Goal: Transaction & Acquisition: Purchase product/service

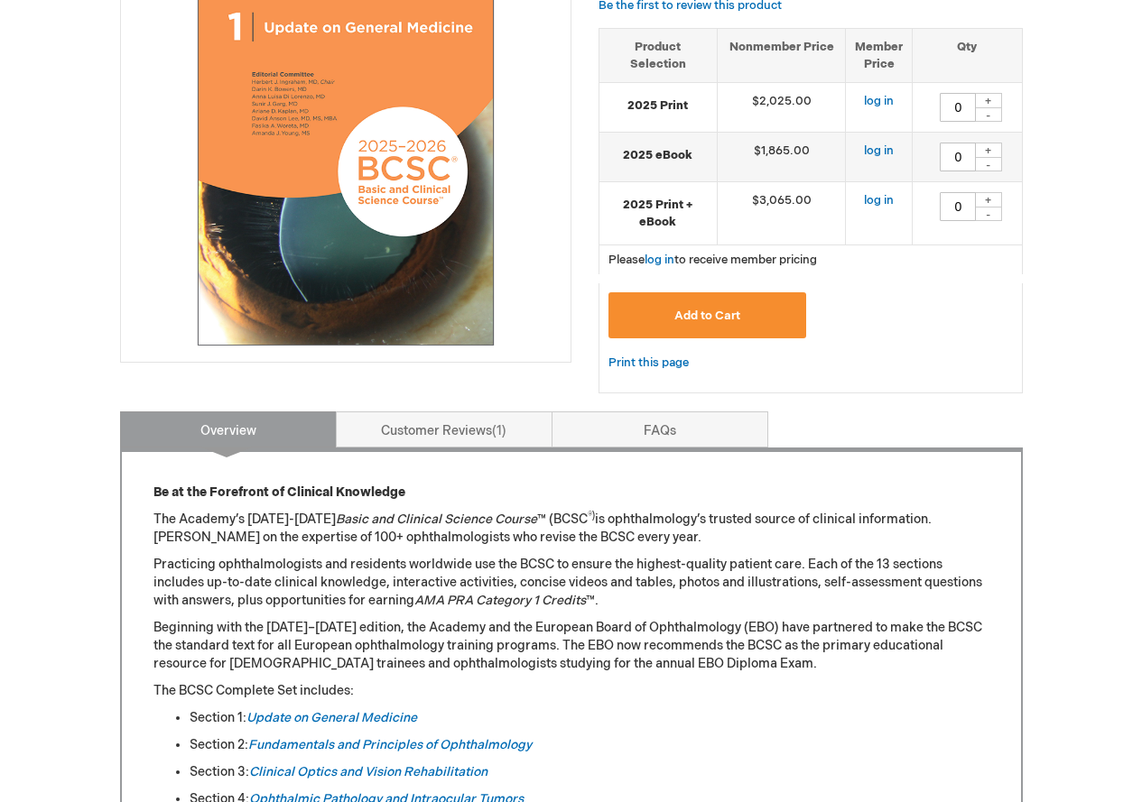
scroll to position [632, 0]
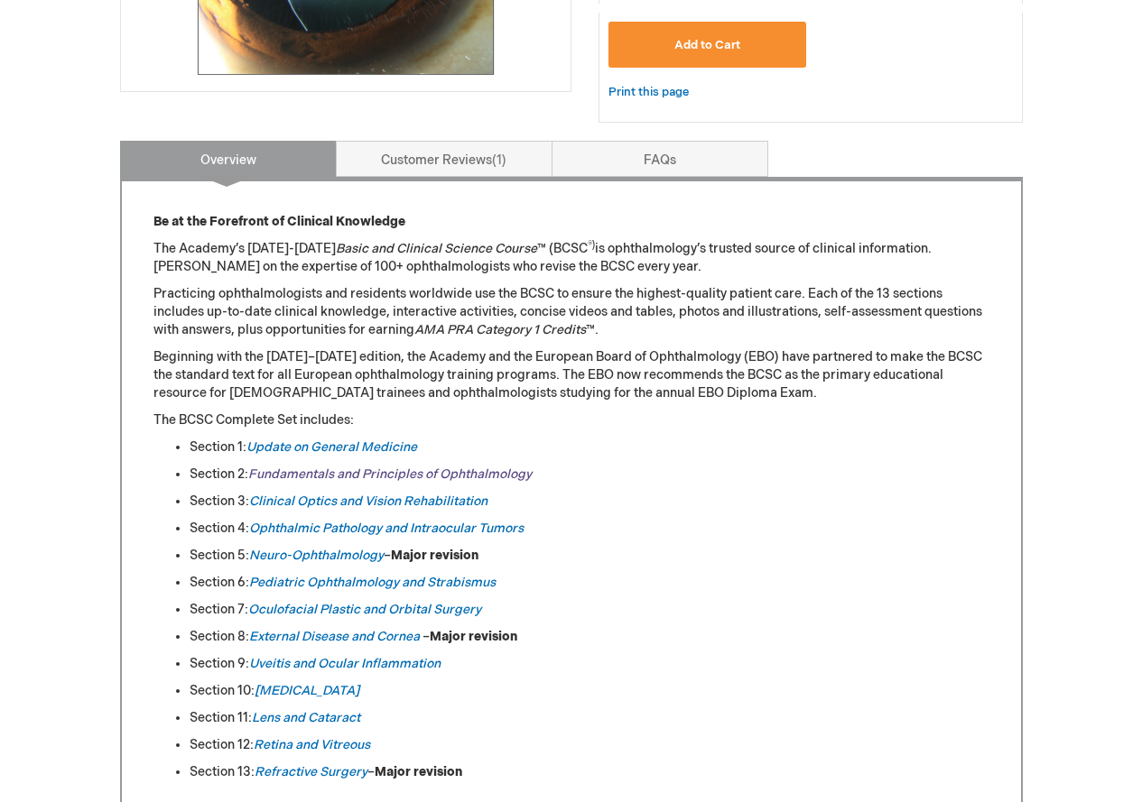
click at [492, 476] on link "Fundamentals and Principles of Ophthalmology" at bounding box center [389, 474] width 283 height 15
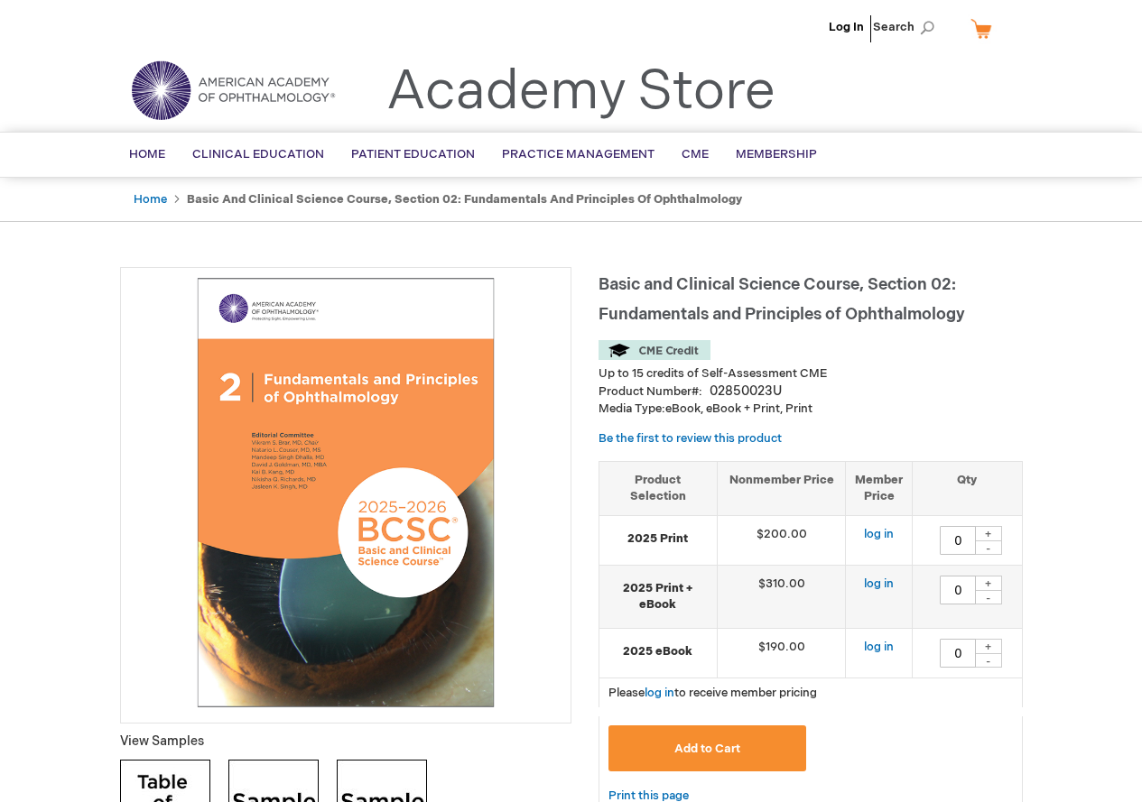
click at [918, 411] on p "Media Type: eBook, eBook + Print, Print" at bounding box center [810, 409] width 424 height 17
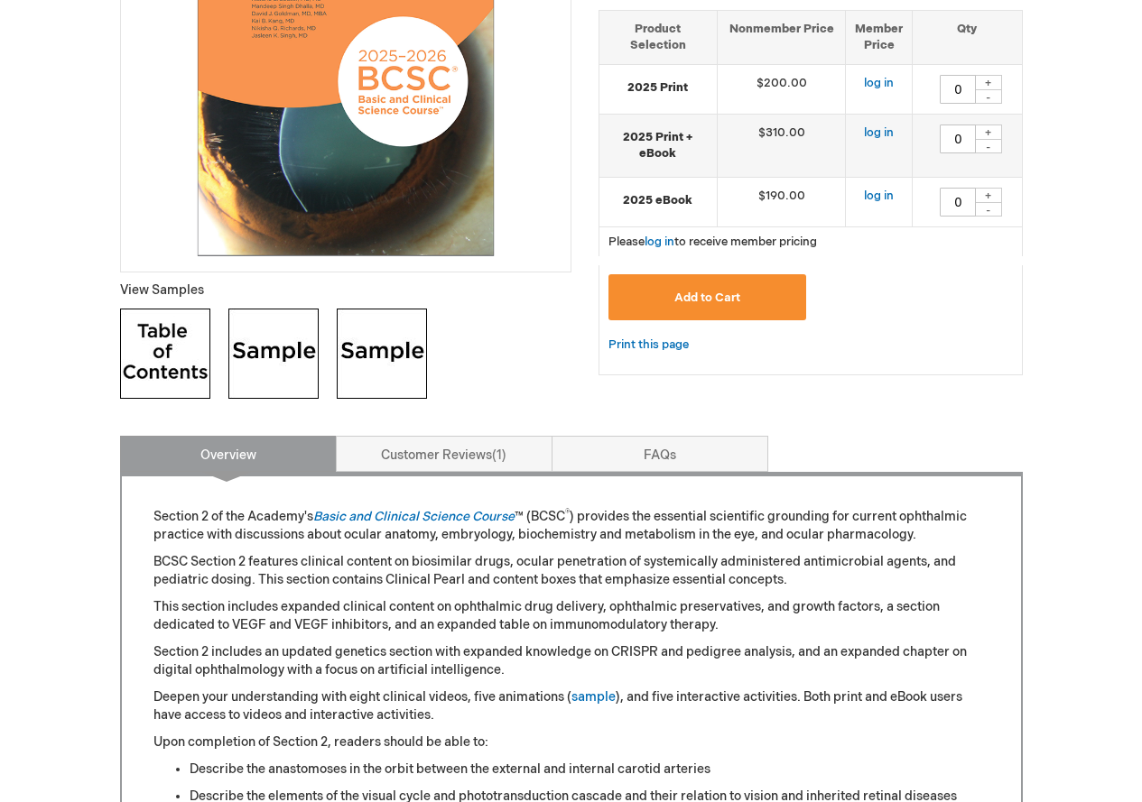
scroll to position [541, 0]
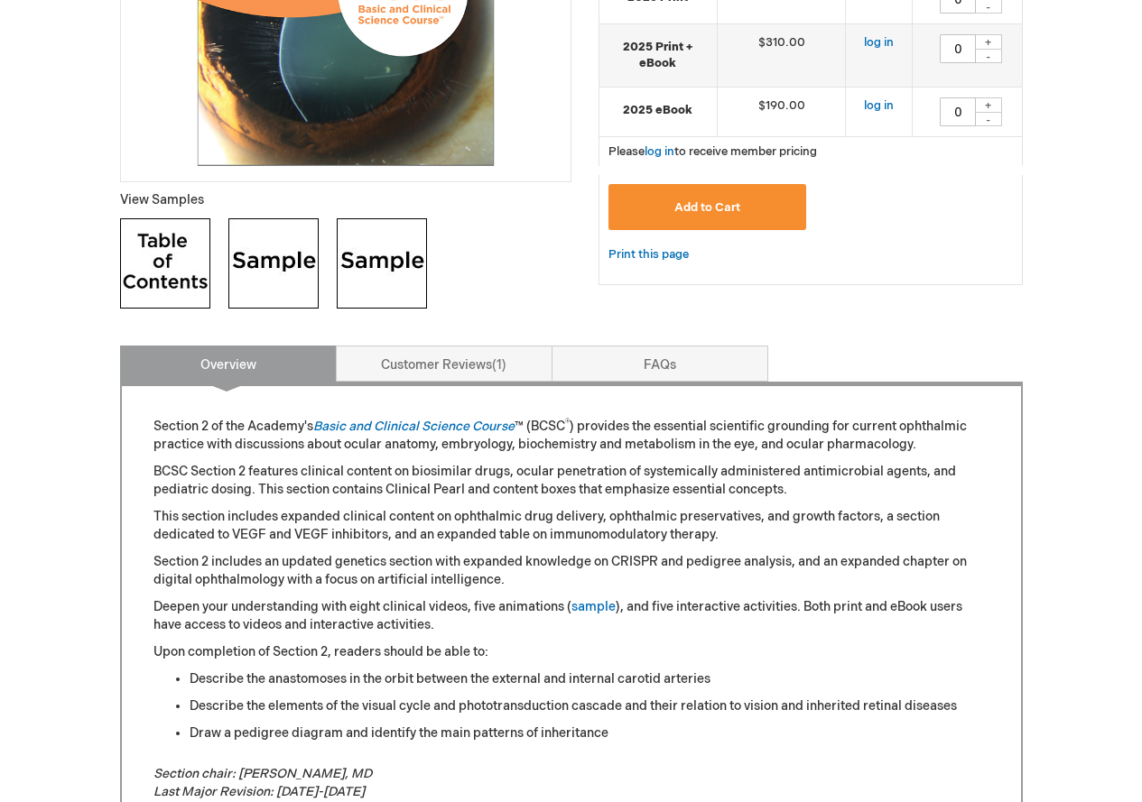
click at [294, 274] on img at bounding box center [273, 263] width 90 height 90
click at [524, 361] on link "Customer Reviews 1" at bounding box center [444, 364] width 217 height 36
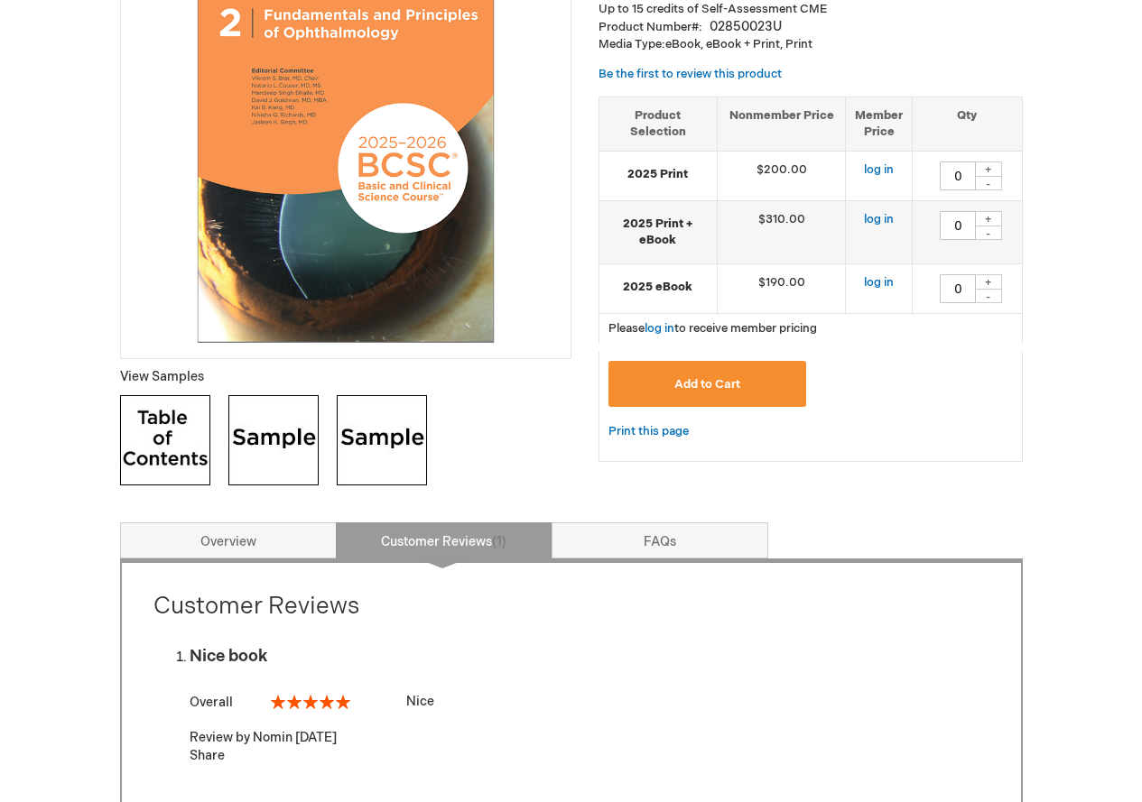
scroll to position [361, 0]
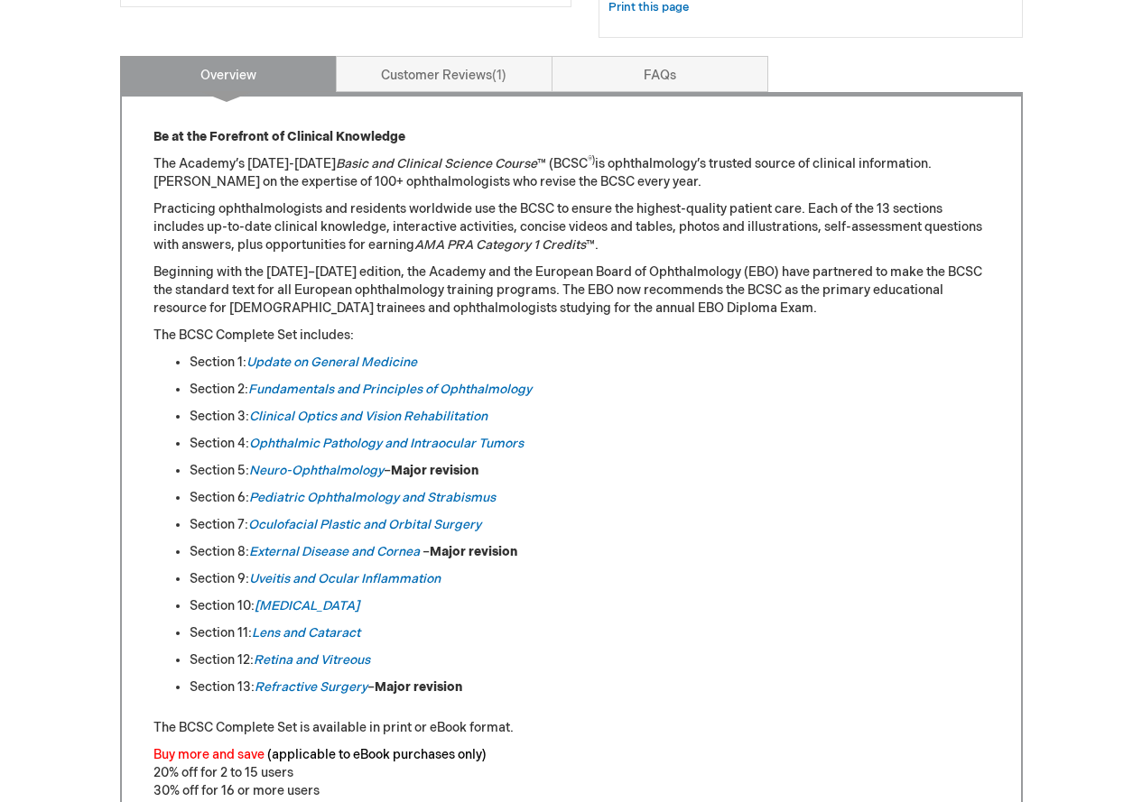
scroll to position [722, 0]
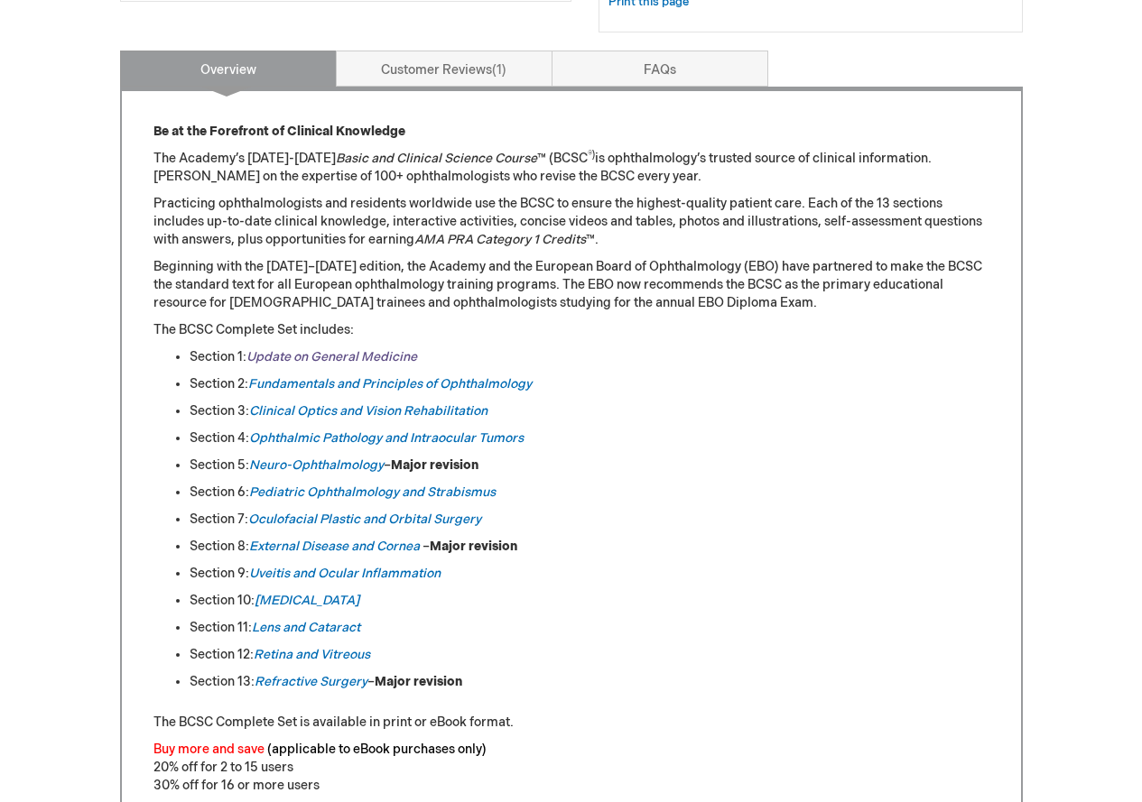
click at [379, 365] on link "Update on General Medicine" at bounding box center [331, 356] width 171 height 15
click at [381, 361] on link "Update on General Medicine" at bounding box center [331, 356] width 171 height 15
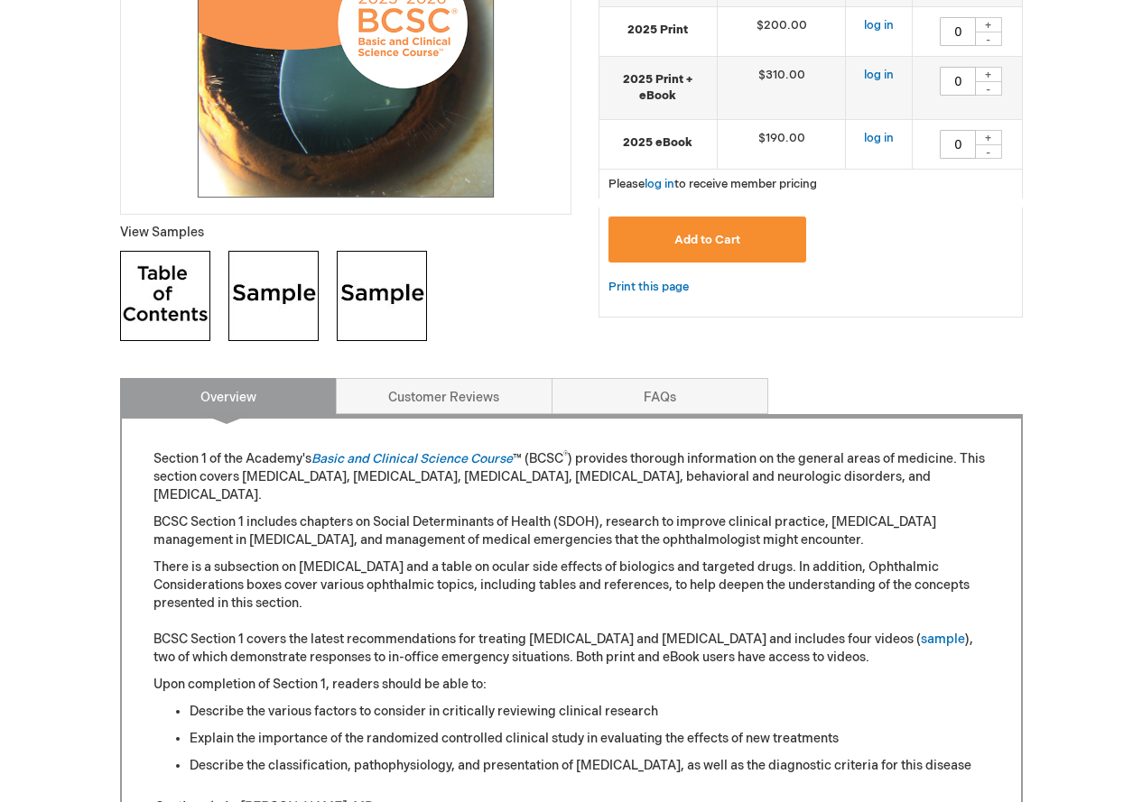
scroll to position [541, 0]
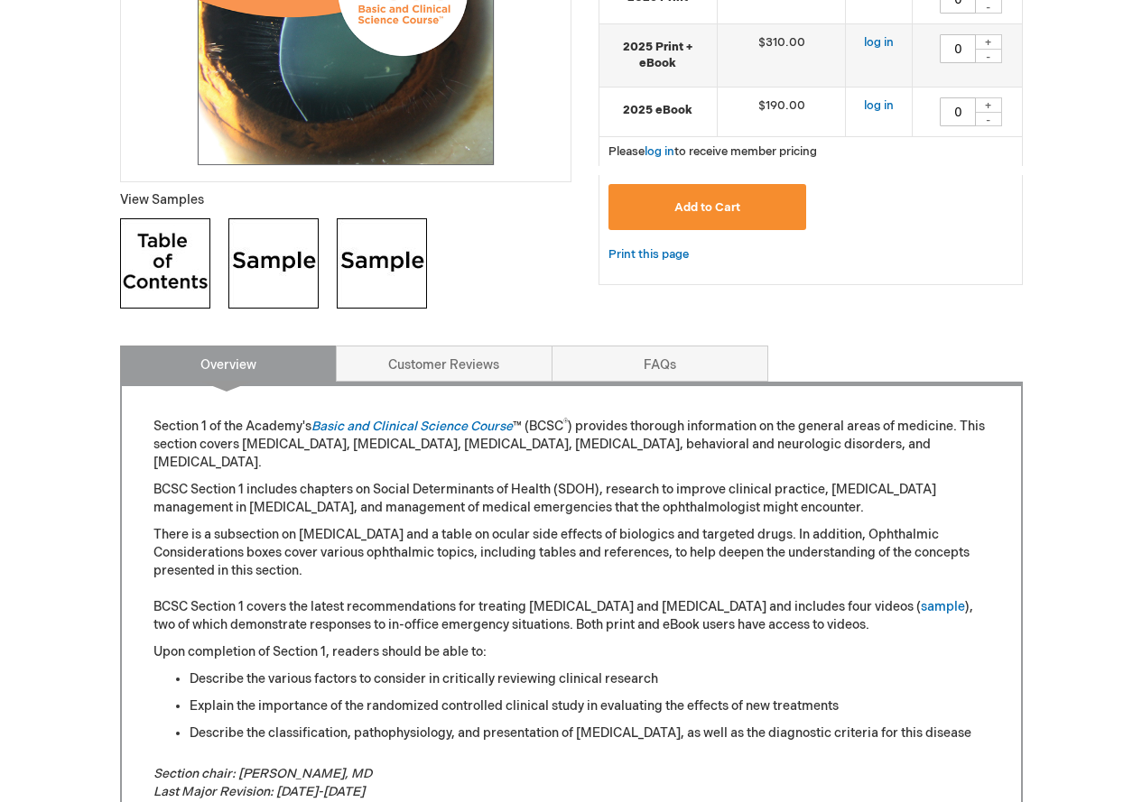
click at [269, 263] on img at bounding box center [273, 263] width 90 height 90
click at [408, 240] on img at bounding box center [382, 263] width 90 height 90
click at [143, 261] on img at bounding box center [165, 263] width 90 height 90
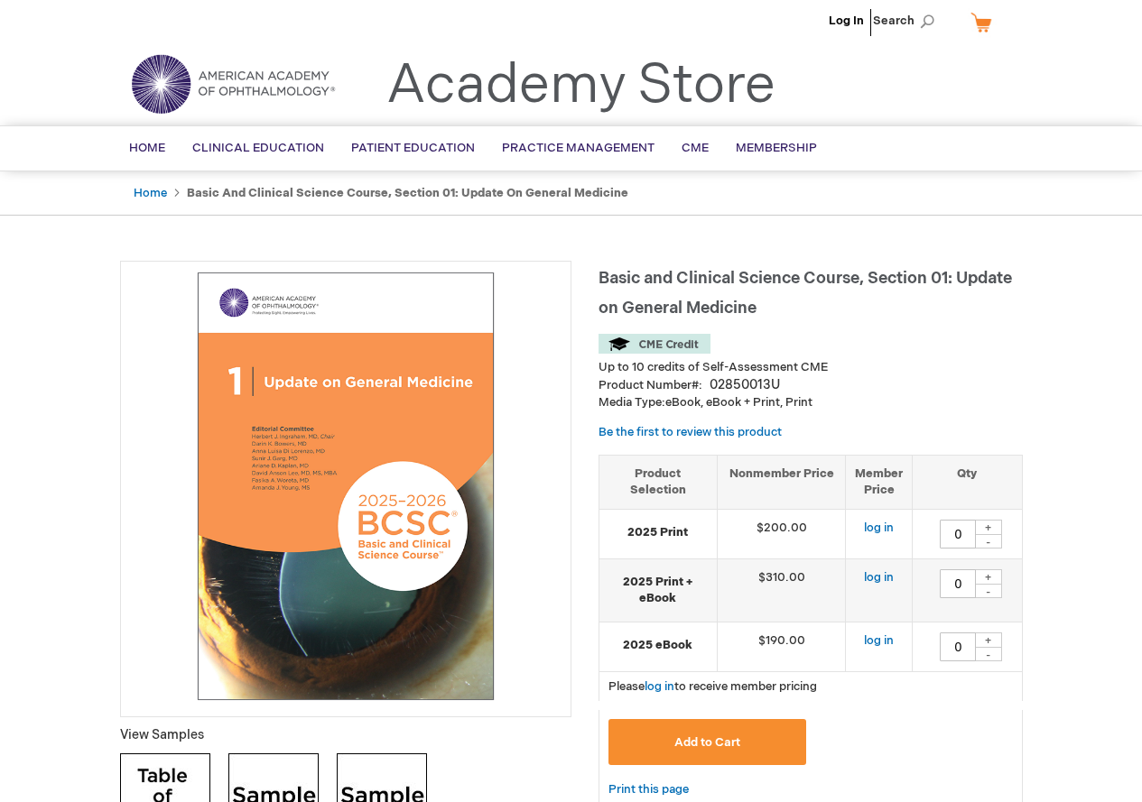
scroll to position [0, 0]
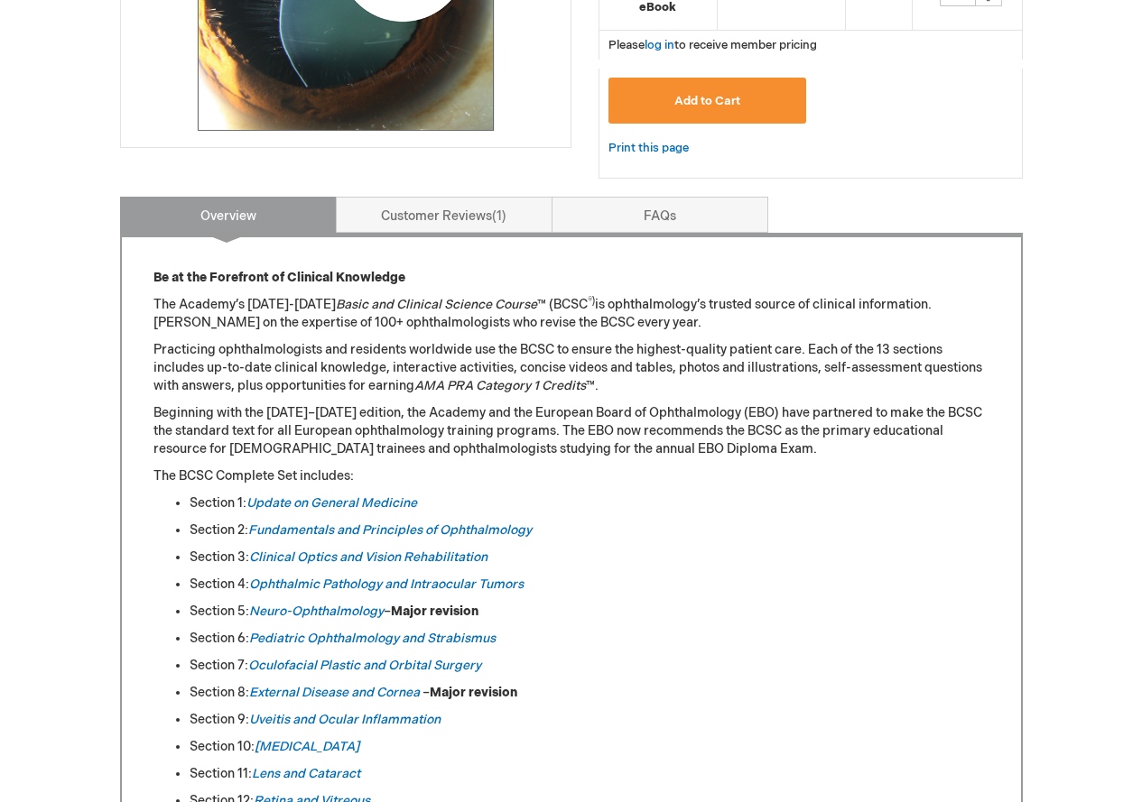
scroll to position [541, 0]
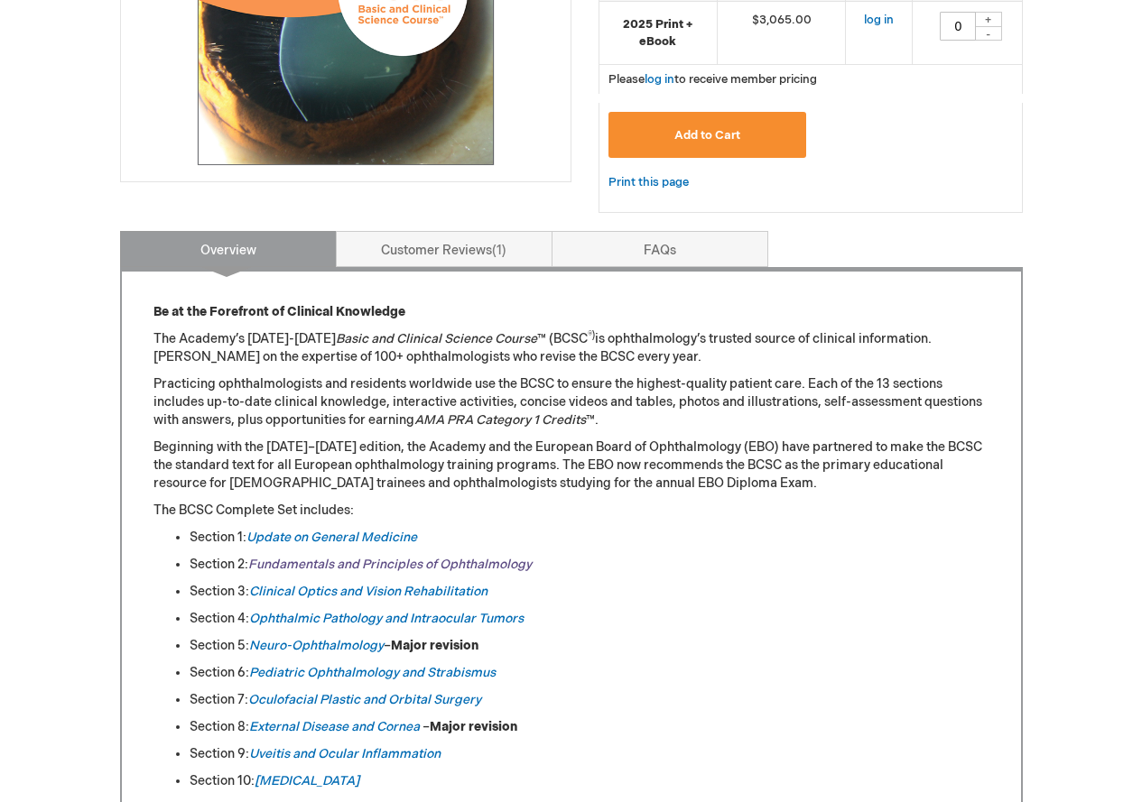
click at [417, 569] on link "Fundamentals and Principles of Ophthalmology" at bounding box center [389, 564] width 283 height 15
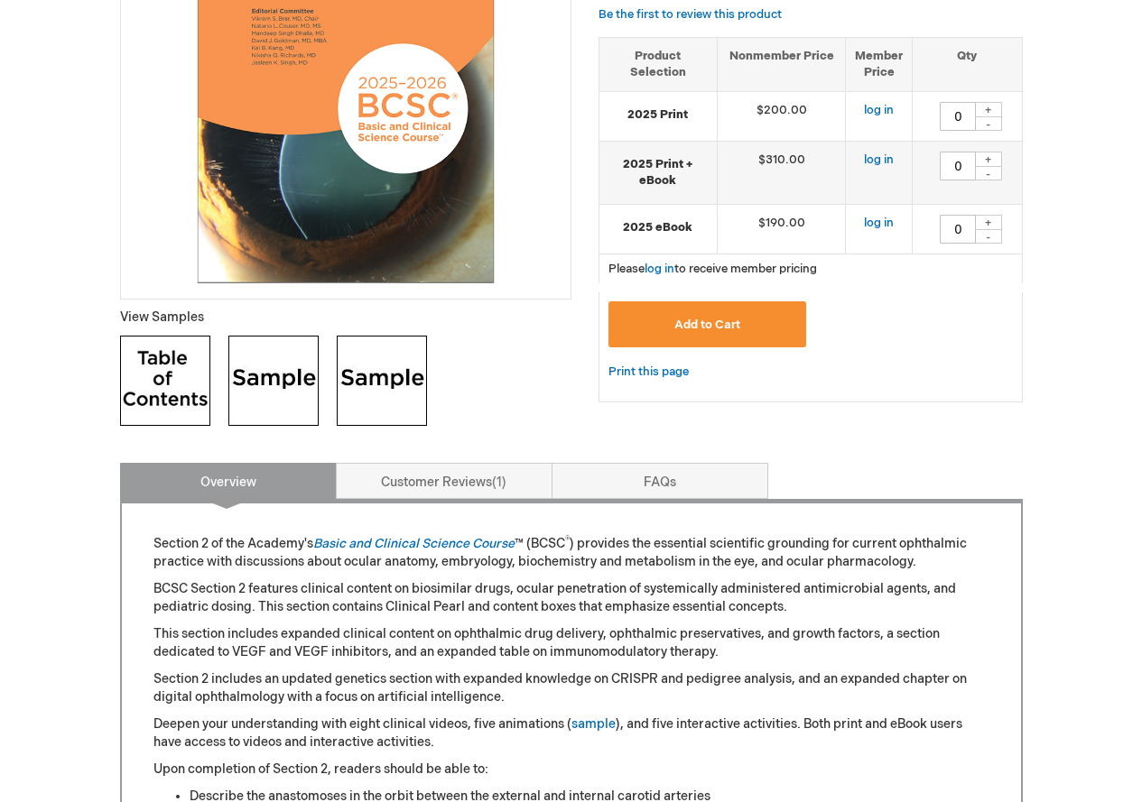
scroll to position [541, 0]
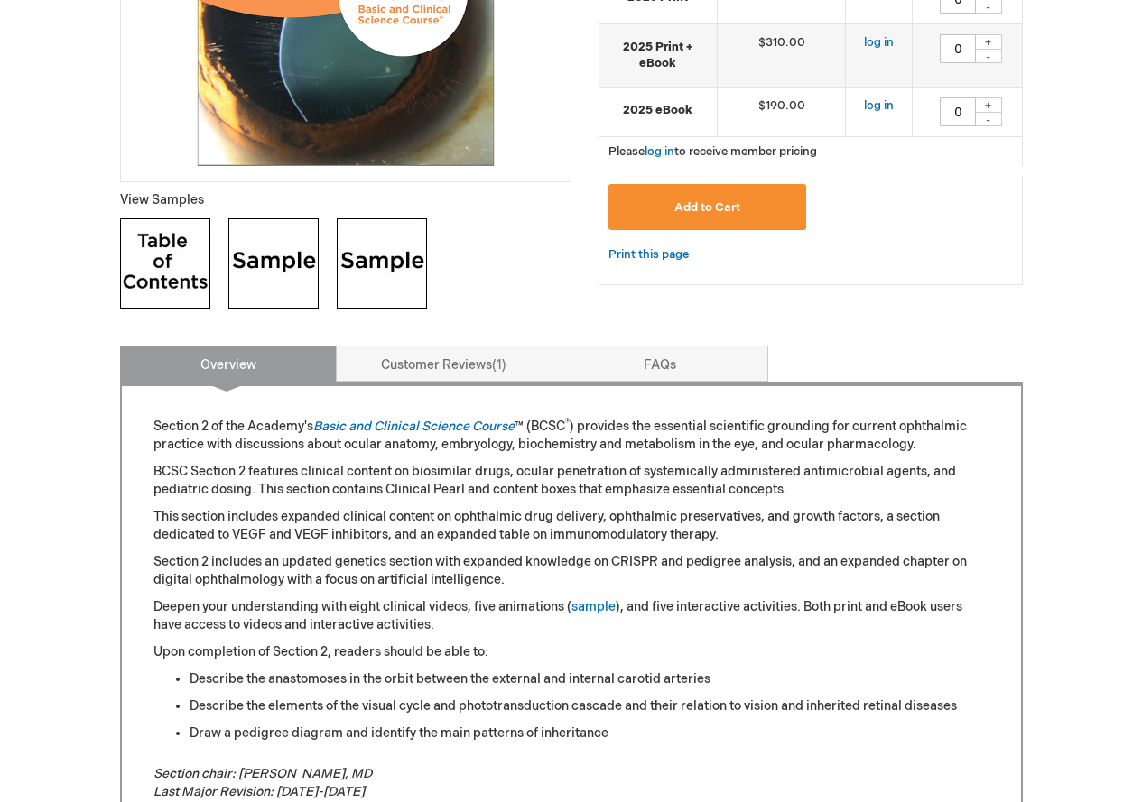
click at [159, 271] on img at bounding box center [165, 263] width 90 height 90
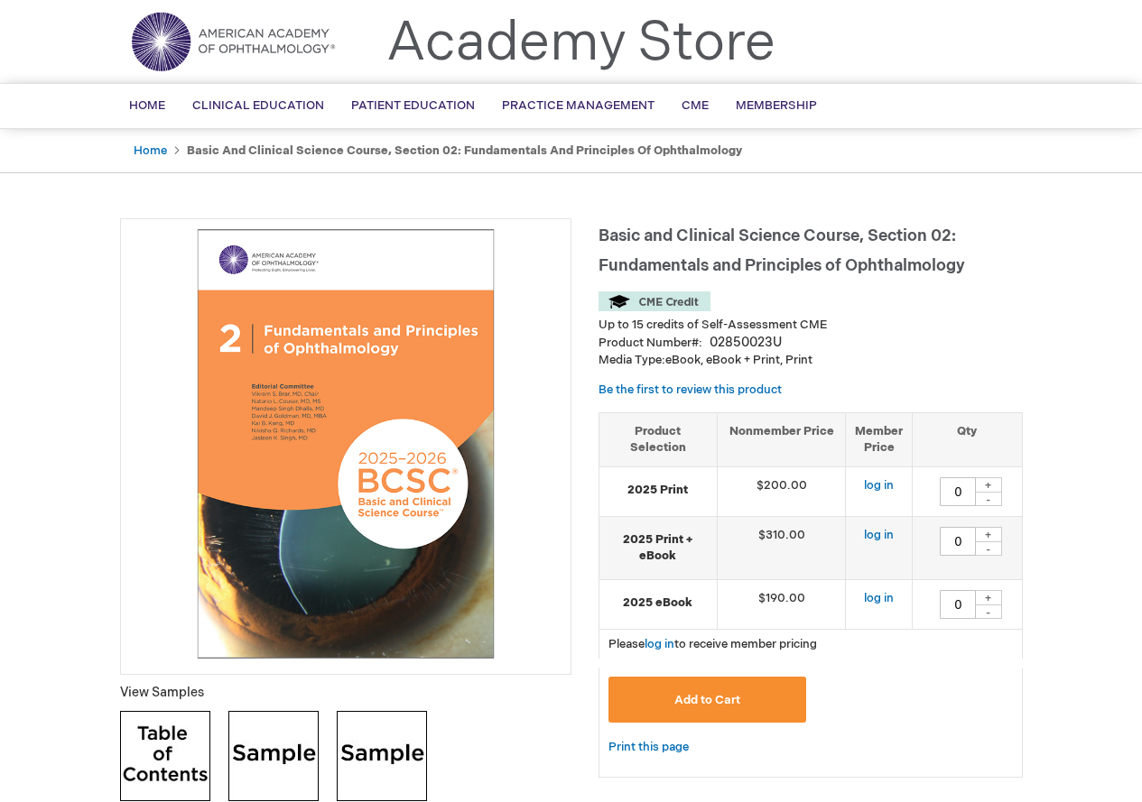
scroll to position [90, 0]
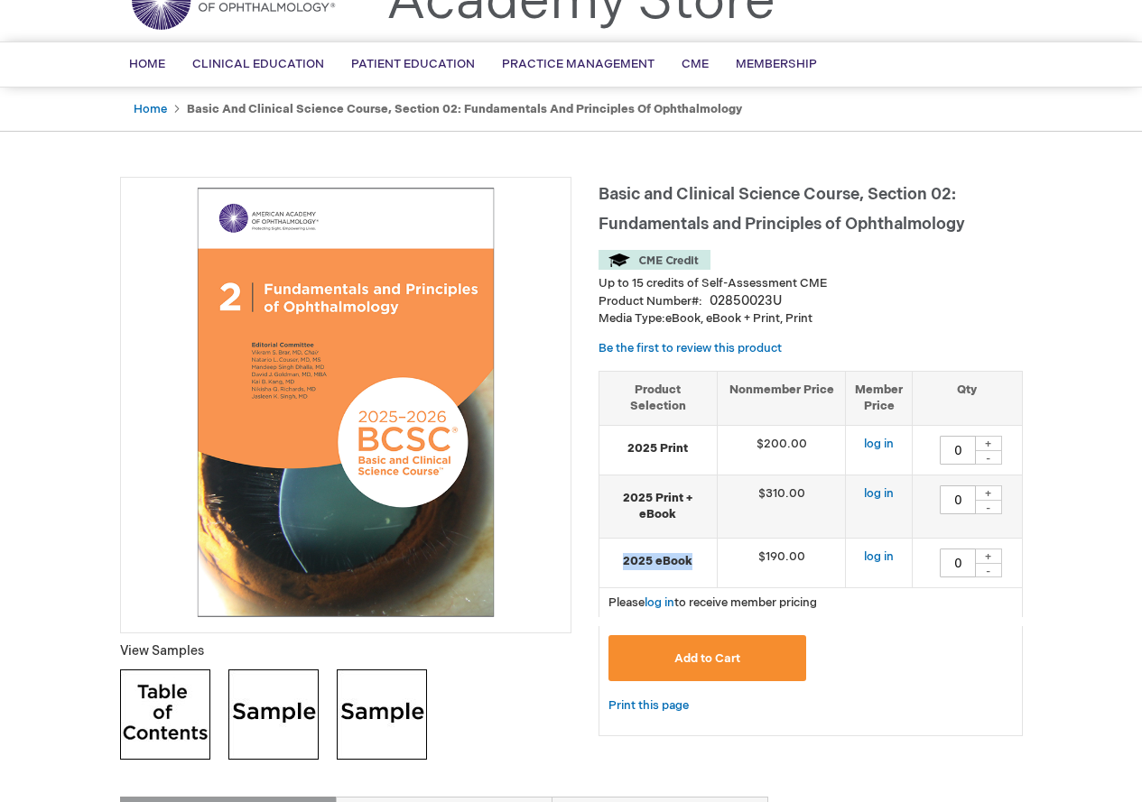
drag, startPoint x: 616, startPoint y: 564, endPoint x: 770, endPoint y: 573, distance: 153.7
click at [708, 571] on td "2025 eBook" at bounding box center [658, 563] width 118 height 50
click at [862, 575] on td "log in" at bounding box center [879, 563] width 67 height 50
click at [706, 658] on span "Add to Cart" at bounding box center [707, 659] width 66 height 14
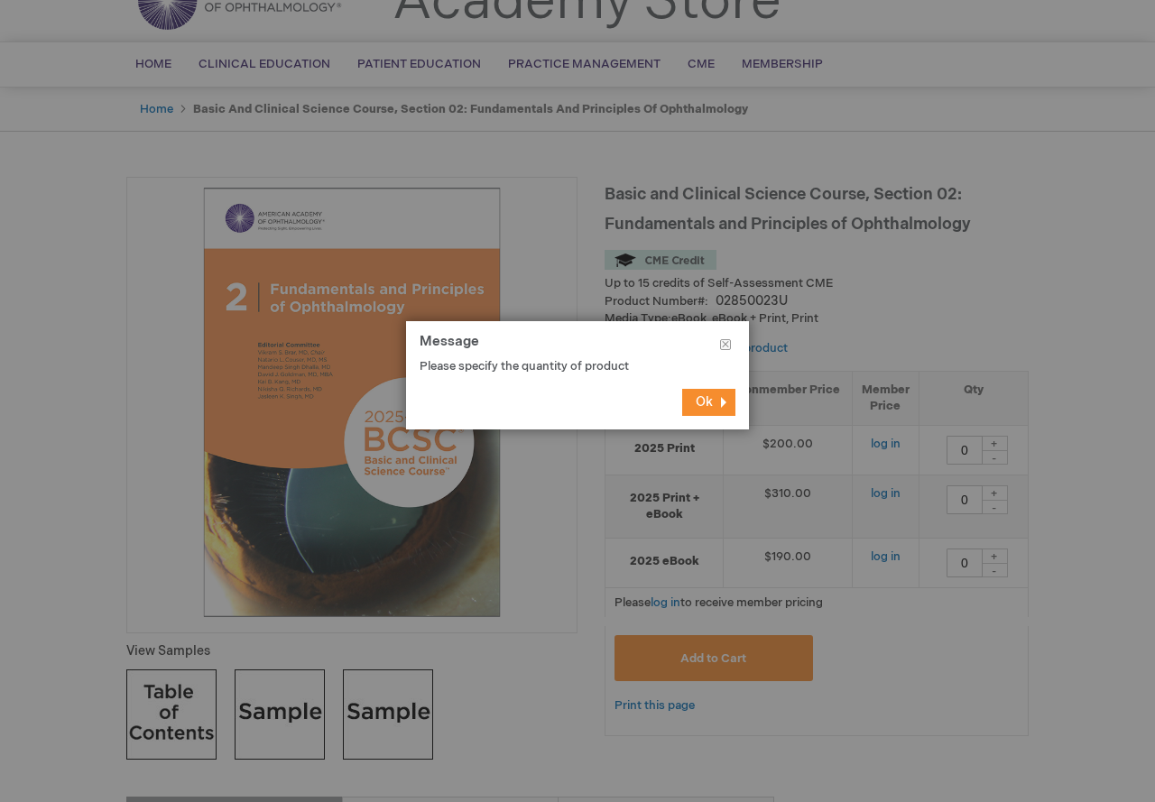
click at [712, 407] on span "Ok" at bounding box center [704, 401] width 17 height 15
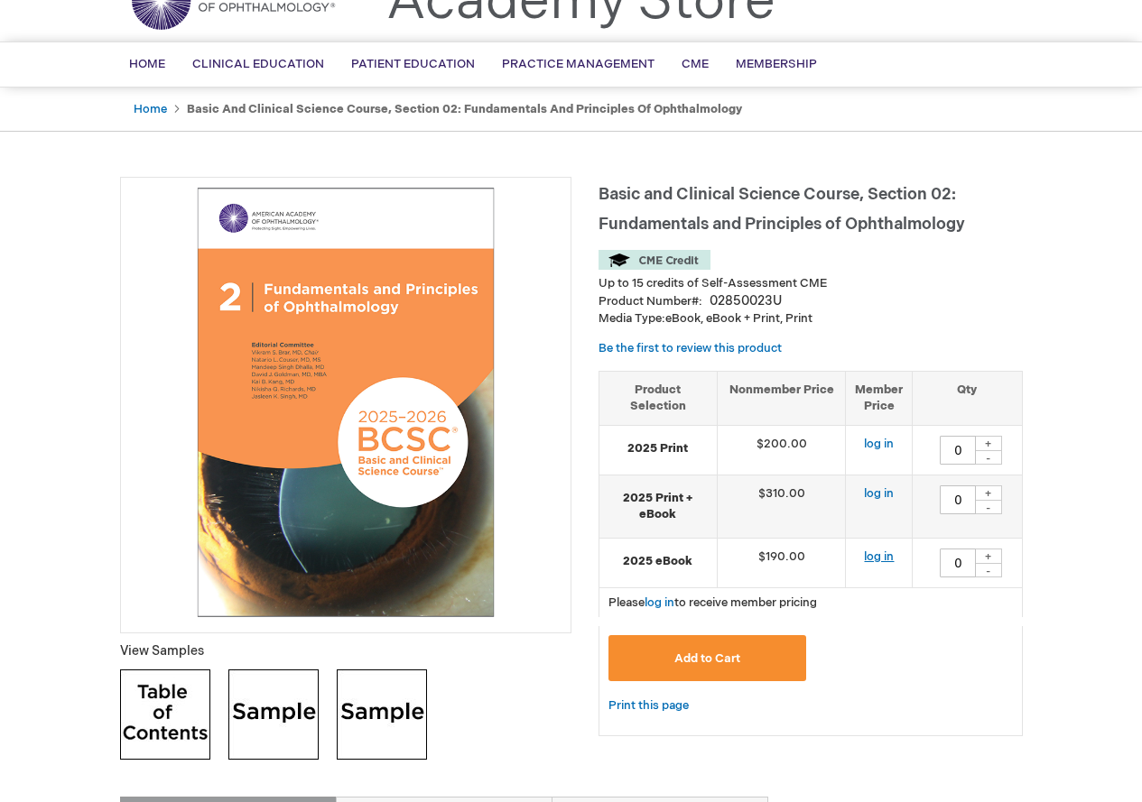
click at [872, 558] on link "log in" at bounding box center [879, 557] width 30 height 14
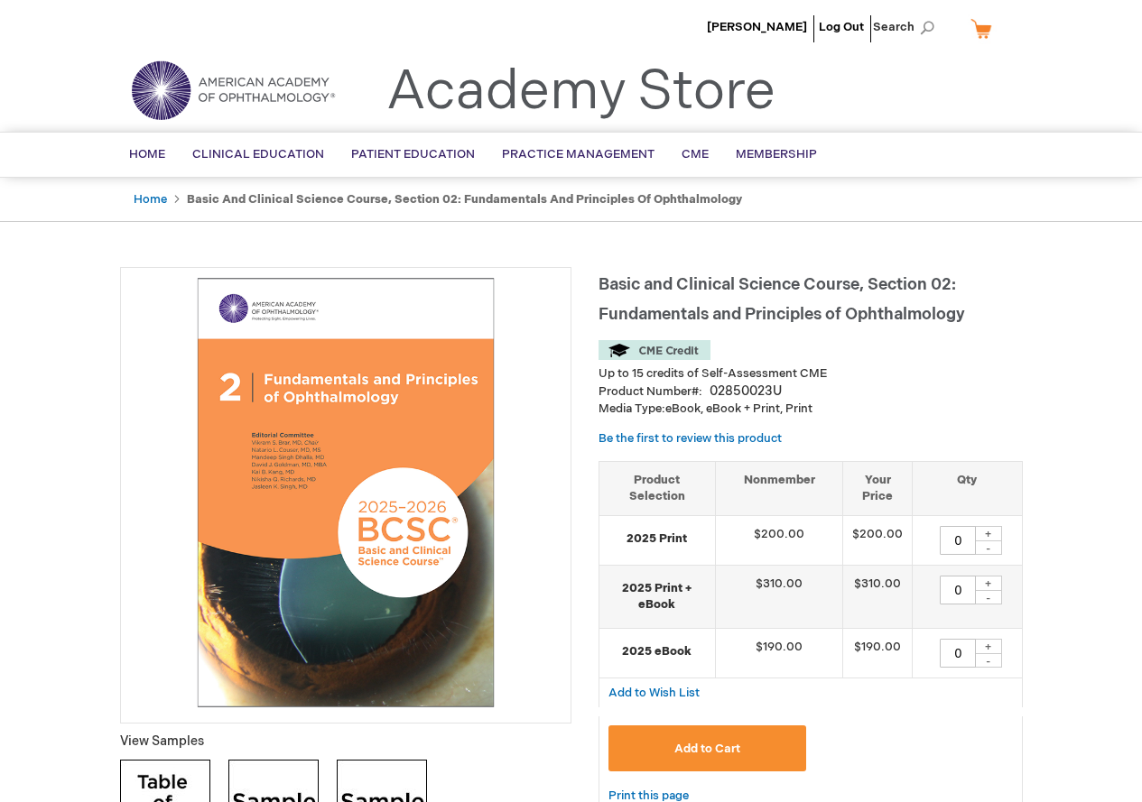
click at [1013, 377] on li "Up to 15 credits of Self-Assessment CME" at bounding box center [810, 373] width 424 height 17
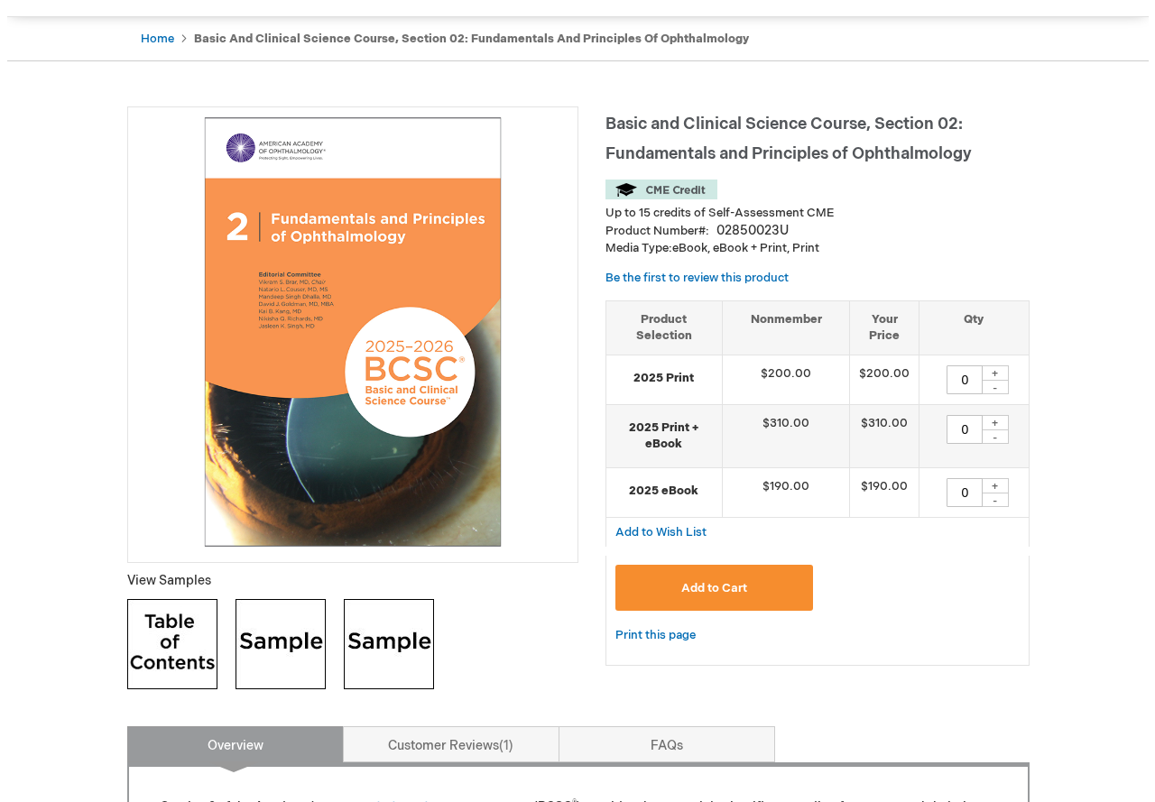
scroll to position [271, 0]
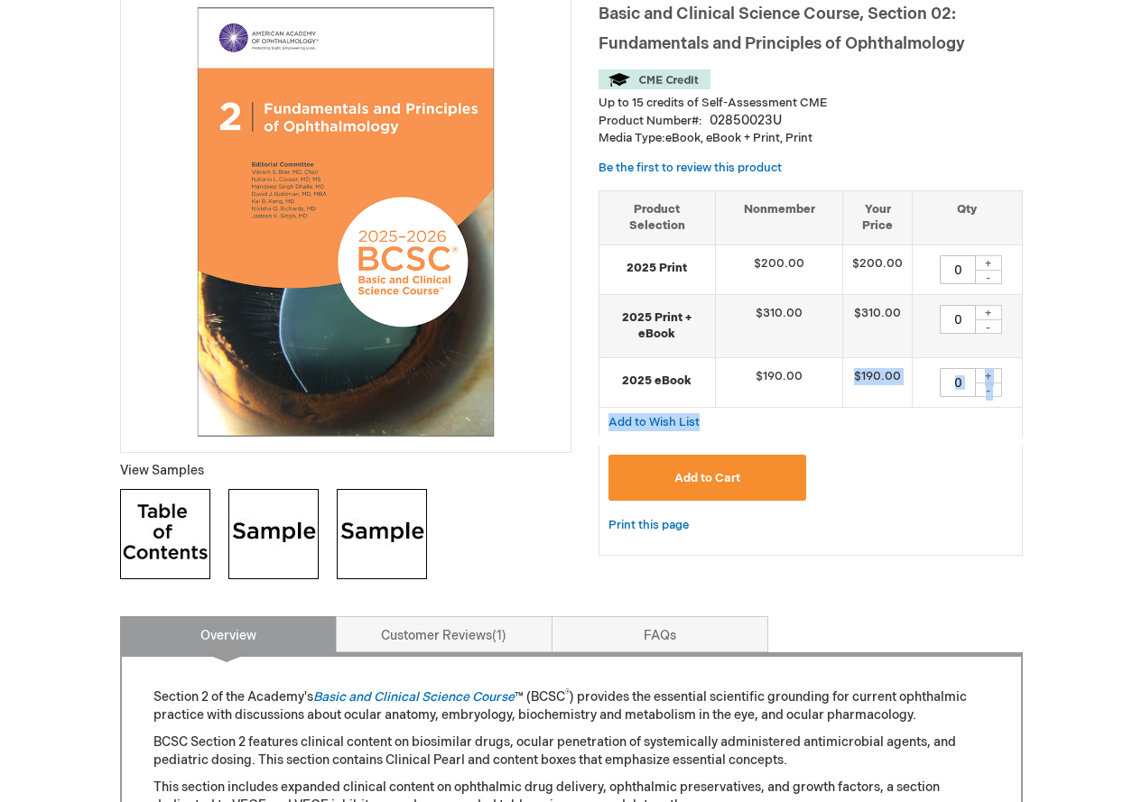
drag, startPoint x: 846, startPoint y: 364, endPoint x: 900, endPoint y: 469, distance: 118.7
click at [902, 466] on form "Grouped product items Product Selection Nonmember Your Price Qty 2025 Print $20…" at bounding box center [810, 372] width 424 height 365
click at [880, 518] on div "Print this page" at bounding box center [810, 535] width 424 height 42
click at [994, 373] on div "+" at bounding box center [988, 375] width 27 height 15
type input "1"
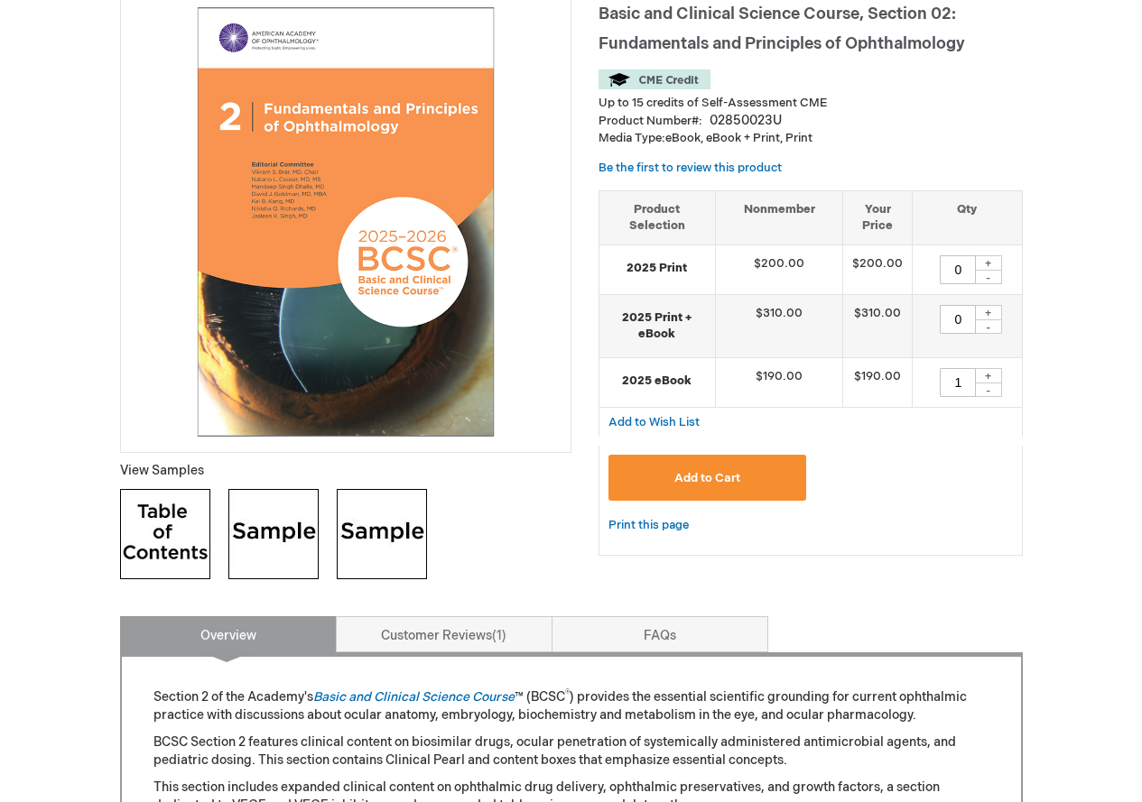
click at [914, 517] on div "Print this page" at bounding box center [810, 535] width 424 height 42
click at [712, 487] on button "Add to Cart" at bounding box center [707, 478] width 199 height 46
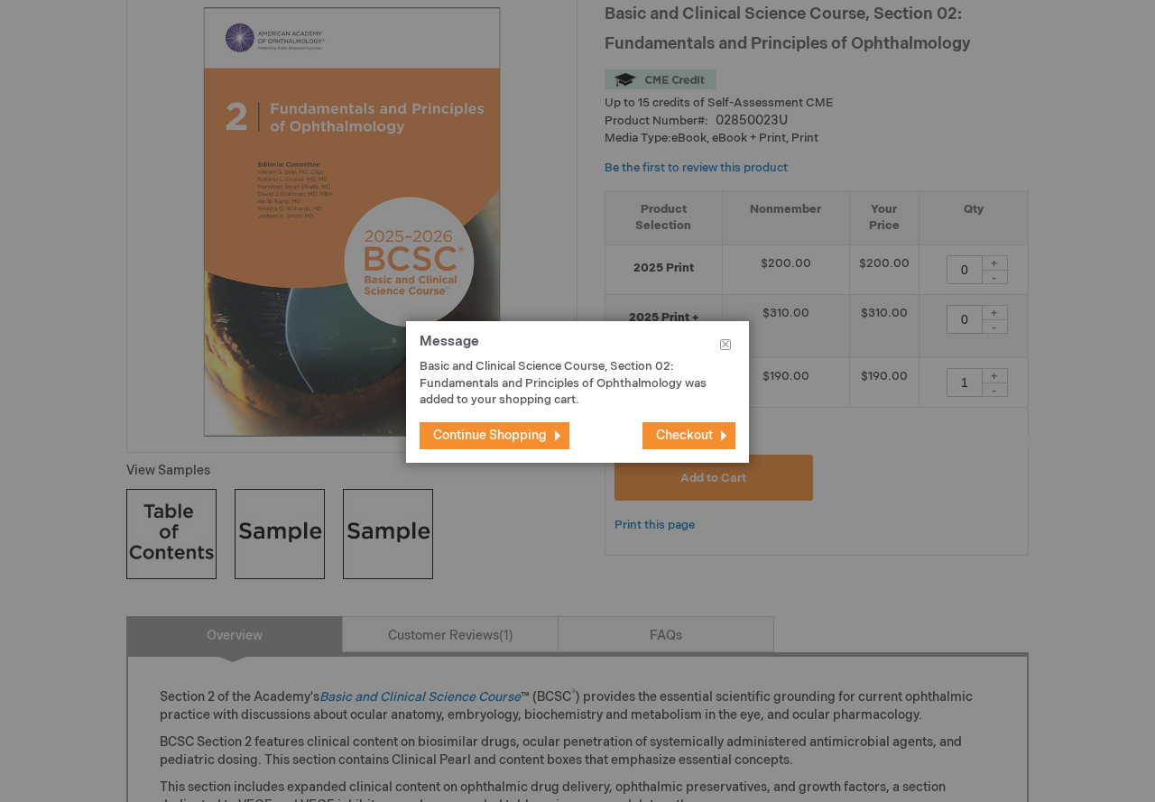
click at [715, 431] on button "Checkout" at bounding box center [689, 435] width 93 height 27
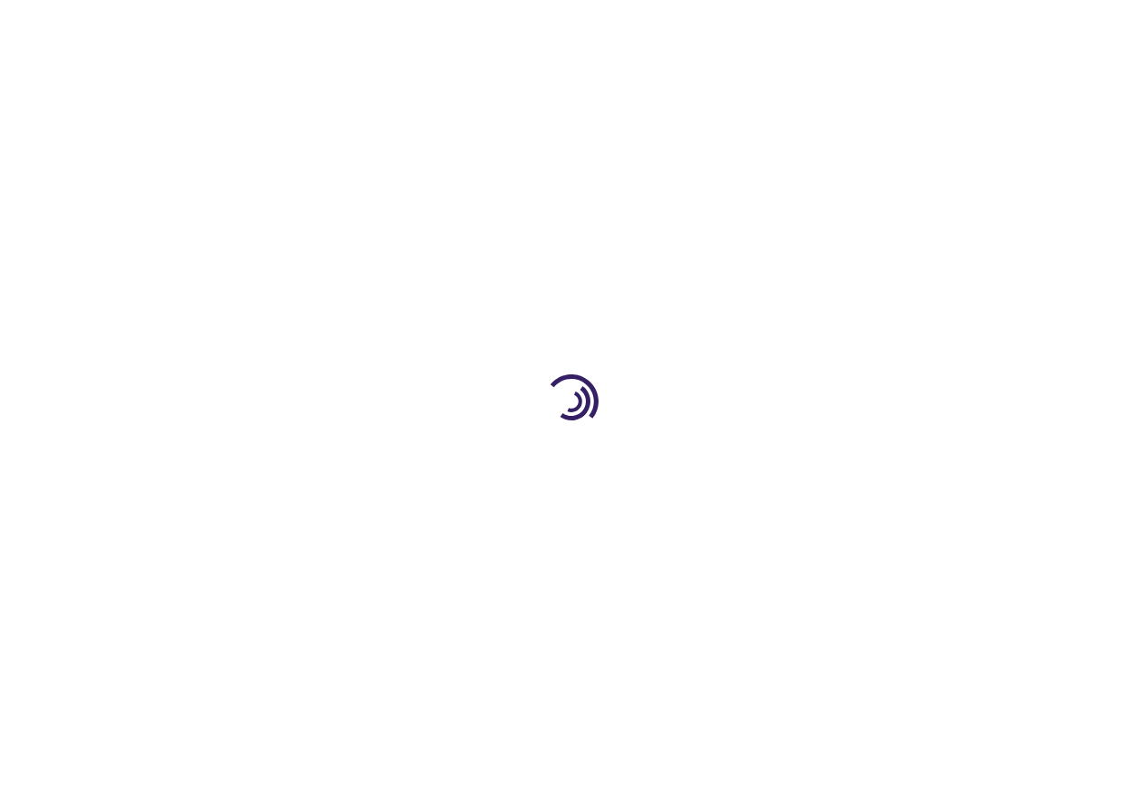
select select "KR"
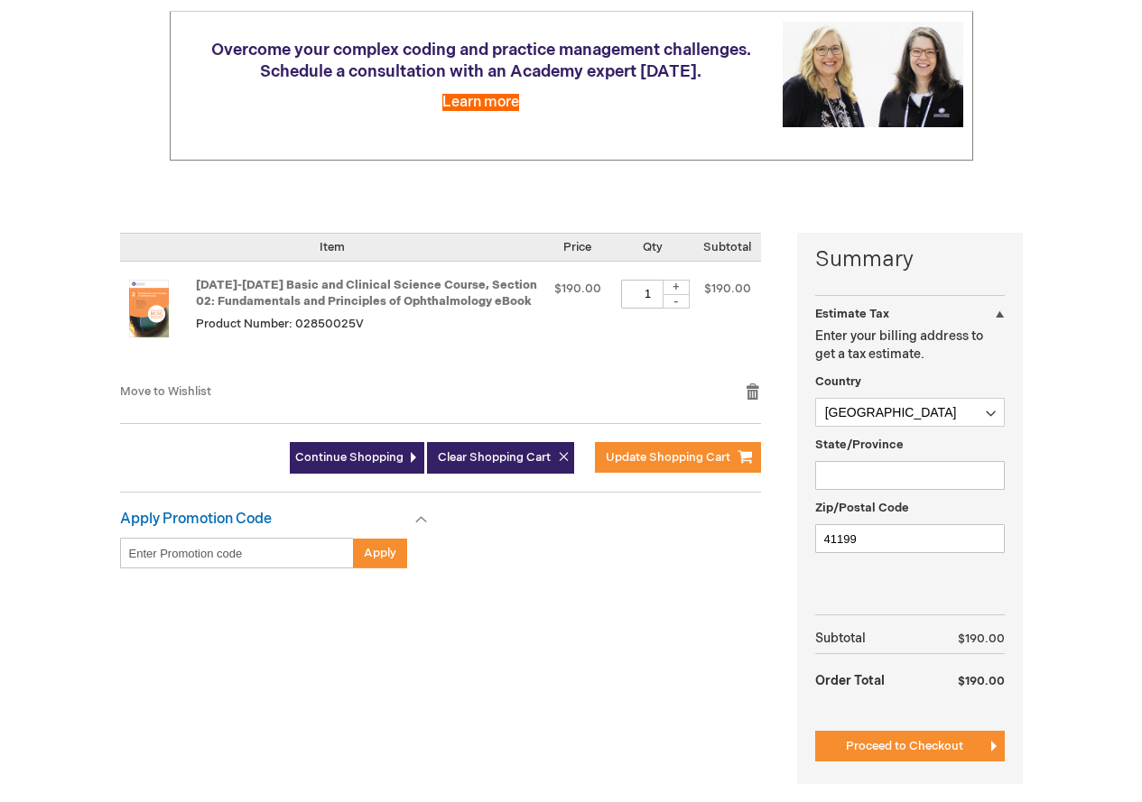
scroll to position [271, 0]
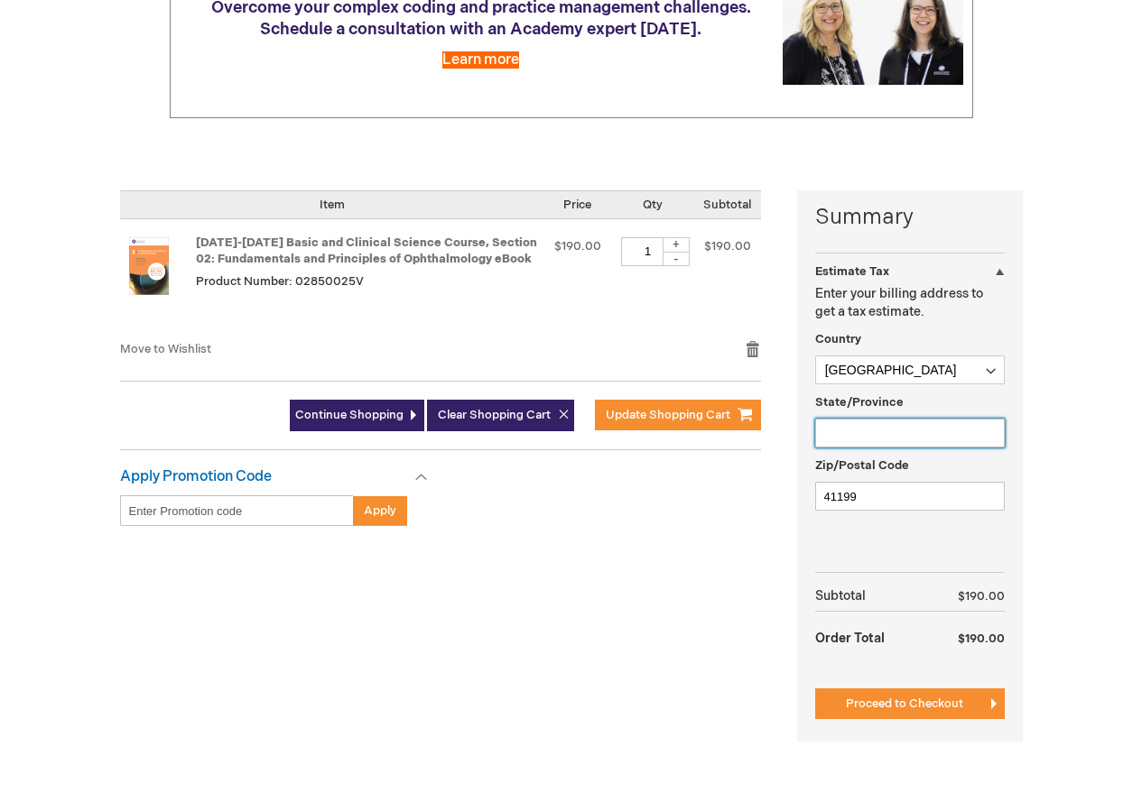
click at [927, 440] on input "State/Province" at bounding box center [910, 433] width 190 height 29
drag, startPoint x: 936, startPoint y: 431, endPoint x: 947, endPoint y: 430, distance: 10.9
click at [945, 430] on input "State/Province" at bounding box center [910, 433] width 190 height 29
click at [958, 362] on select "[GEOGRAPHIC_DATA] [GEOGRAPHIC_DATA] [GEOGRAPHIC_DATA] [GEOGRAPHIC_DATA] [US_STA…" at bounding box center [910, 370] width 190 height 29
click at [815, 356] on select "[GEOGRAPHIC_DATA] [GEOGRAPHIC_DATA] [GEOGRAPHIC_DATA] [GEOGRAPHIC_DATA] [US_STA…" at bounding box center [910, 370] width 190 height 29
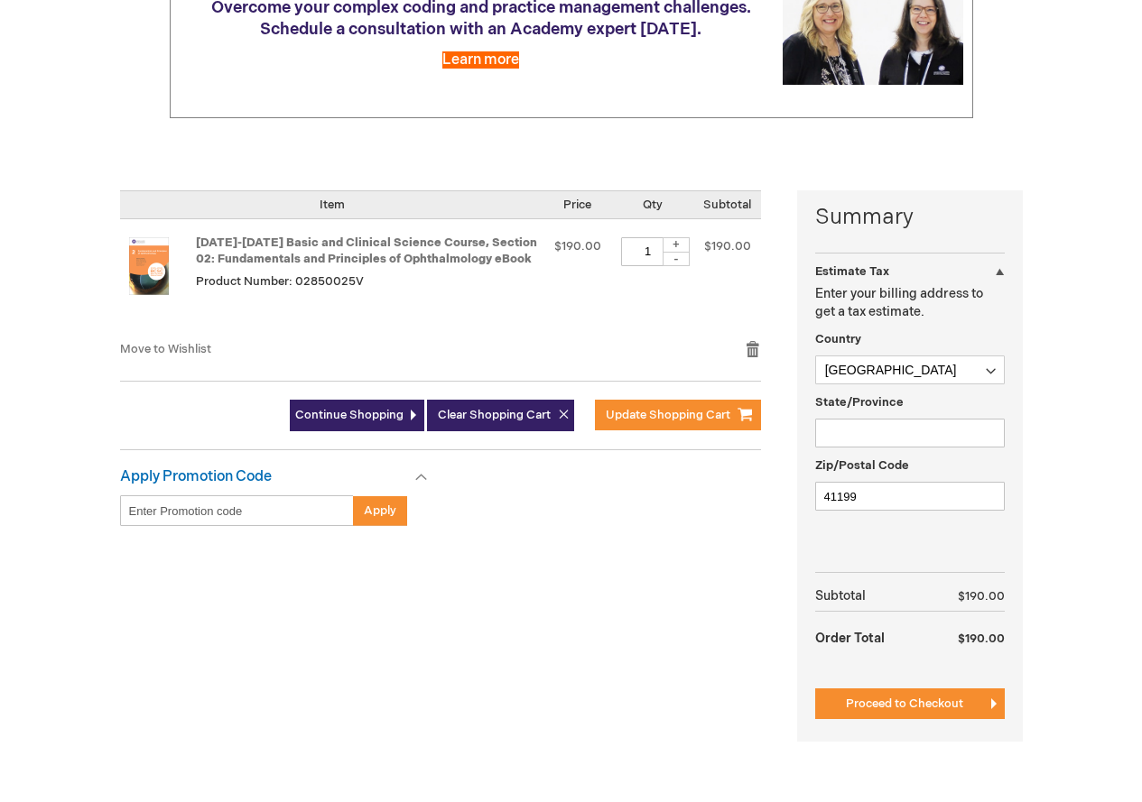
click at [723, 568] on div "Summary Estimate Tax Estimate Tax Enter your billing address to get a tax estim…" at bounding box center [571, 477] width 902 height 574
click at [865, 438] on input "State/Province" at bounding box center [910, 433] width 190 height 29
drag, startPoint x: 955, startPoint y: 432, endPoint x: 1024, endPoint y: 430, distance: 69.5
click at [1024, 430] on main "Shopping Cart Overcome your complex coding and practice management challenges. …" at bounding box center [571, 361] width 930 height 880
click at [1029, 429] on main "Shopping Cart Overcome your complex coding and practice management challenges. …" at bounding box center [571, 361] width 930 height 880
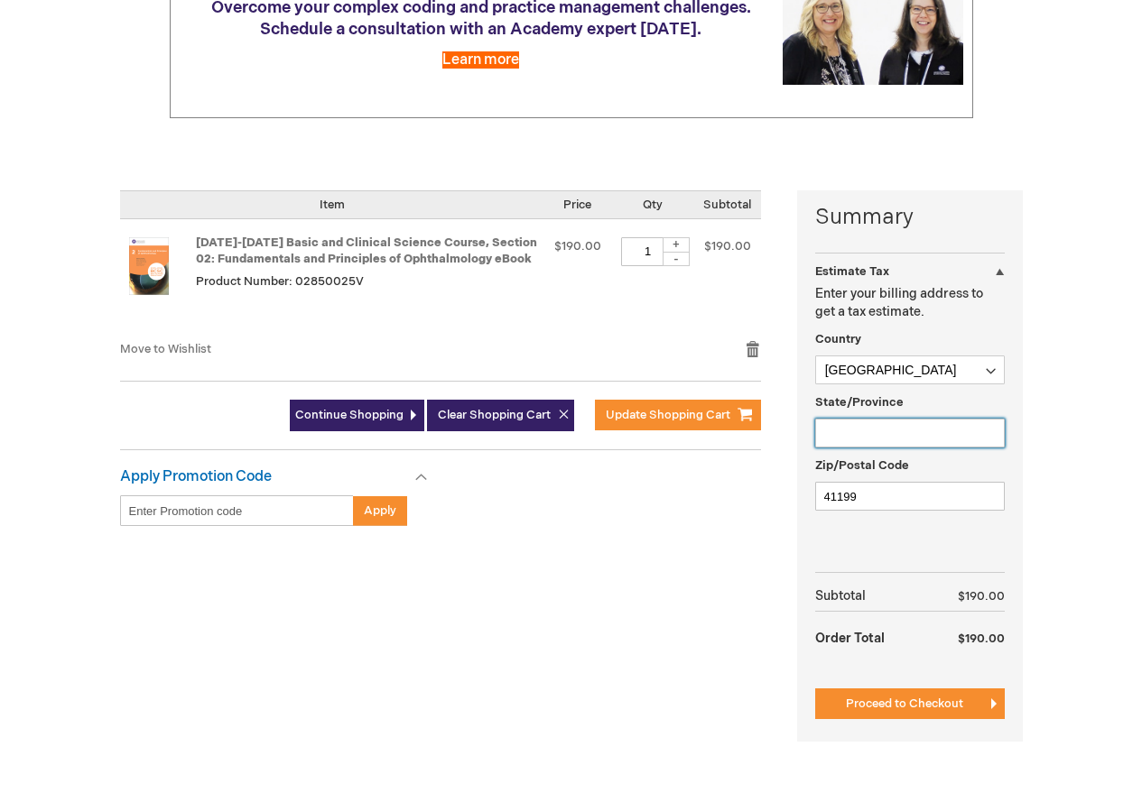
click at [961, 428] on input "State/Province" at bounding box center [910, 433] width 190 height 29
click at [959, 428] on input "State/Province" at bounding box center [910, 433] width 190 height 29
click at [701, 607] on div "Summary Estimate Tax Estimate Tax Enter your billing address to get a tax estim…" at bounding box center [571, 477] width 902 height 574
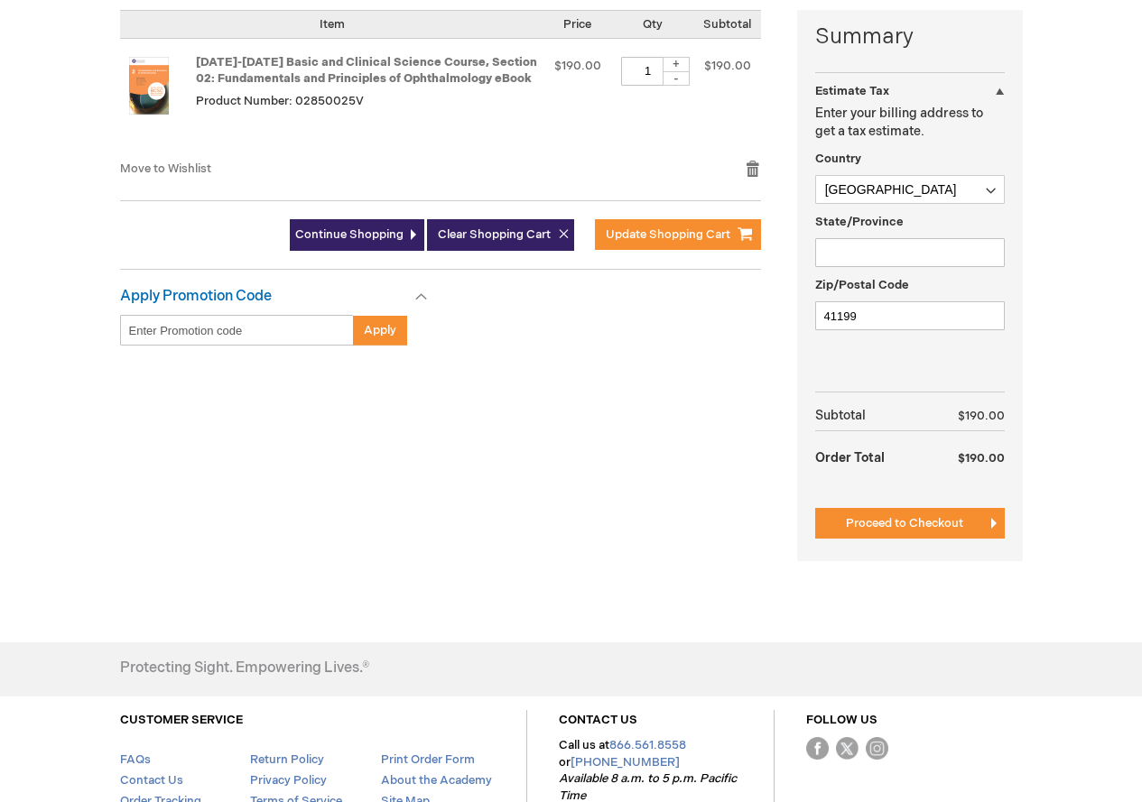
scroll to position [361, 0]
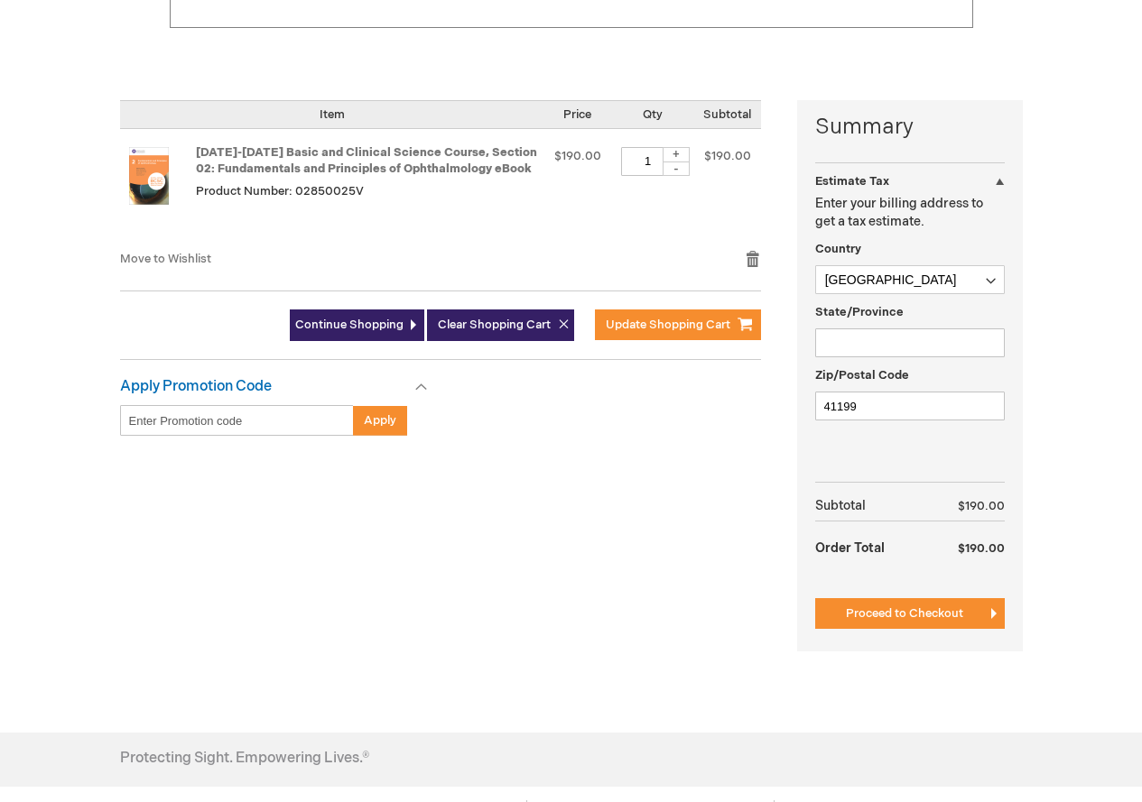
drag, startPoint x: 295, startPoint y: 423, endPoint x: 268, endPoint y: 430, distance: 28.0
click at [282, 425] on input "Enter discount code" at bounding box center [237, 420] width 234 height 31
drag, startPoint x: 239, startPoint y: 435, endPoint x: 58, endPoint y: 467, distance: 184.1
click at [0, 438] on div "[PERSON_NAME] Log Out Search My Cart 1 1 items CLOSE RECENTLY ADDED ITEM(S) Clo…" at bounding box center [571, 329] width 1142 height 1380
drag, startPoint x: 383, startPoint y: 521, endPoint x: 412, endPoint y: 523, distance: 28.9
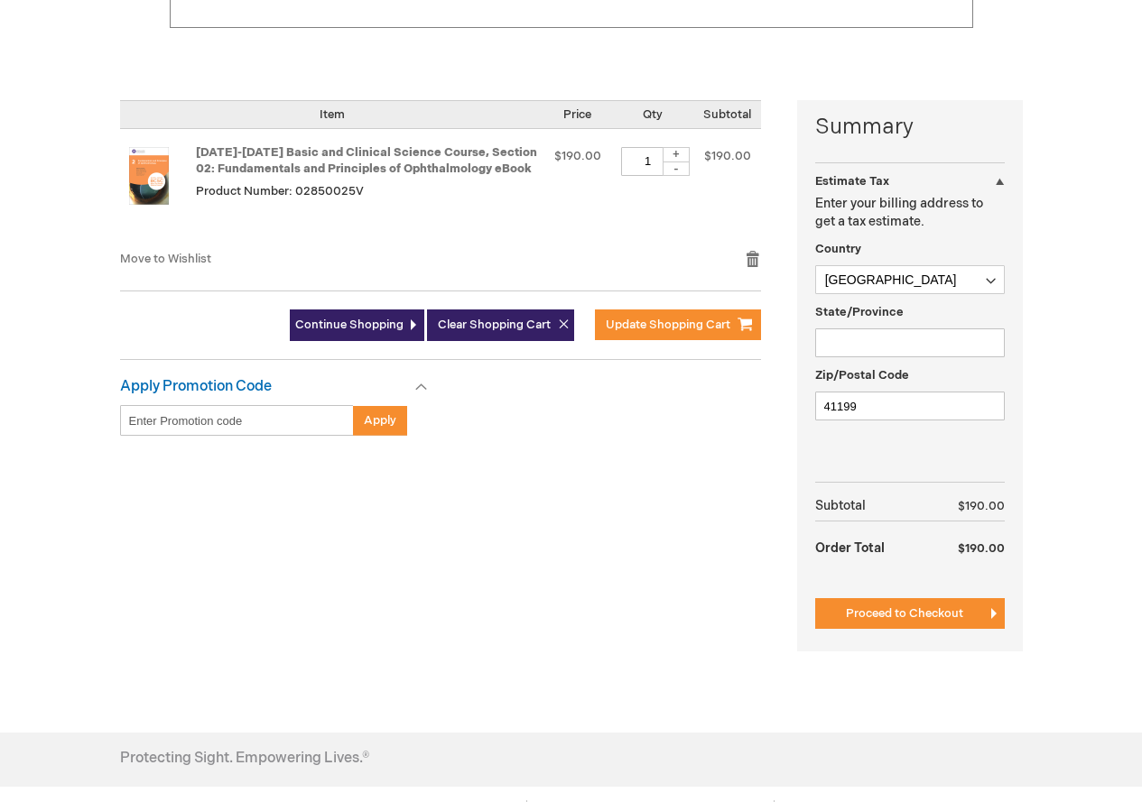
click at [396, 523] on div "Summary Estimate Tax Estimate Tax Enter your billing address to get a tax estim…" at bounding box center [571, 387] width 902 height 574
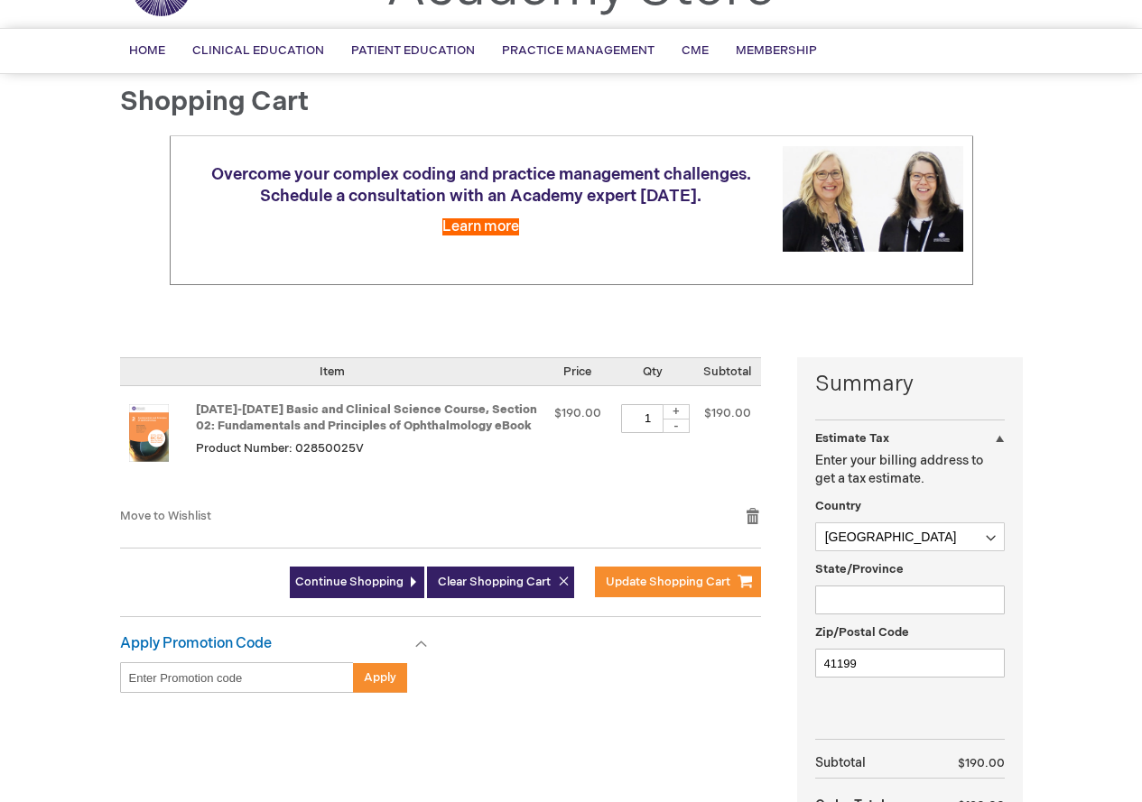
scroll to position [271, 0]
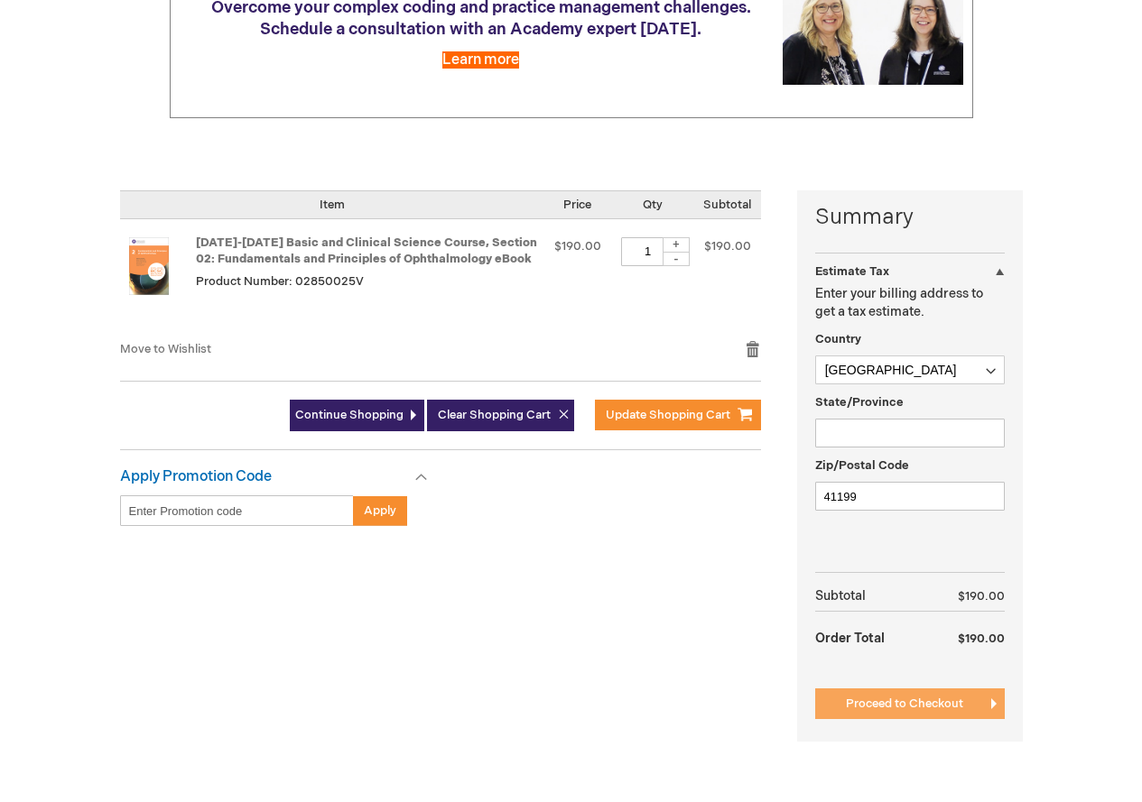
click at [890, 706] on span "Proceed to Checkout" at bounding box center [904, 704] width 117 height 14
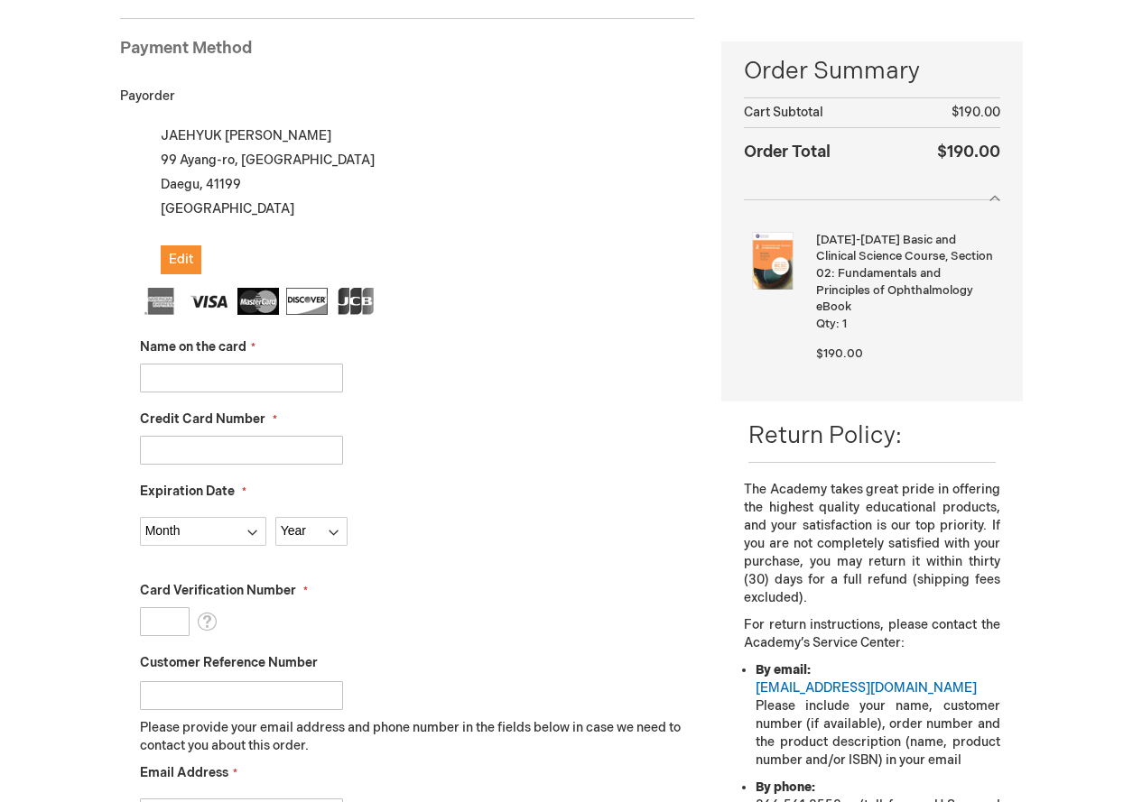
click at [576, 459] on div at bounding box center [417, 450] width 555 height 29
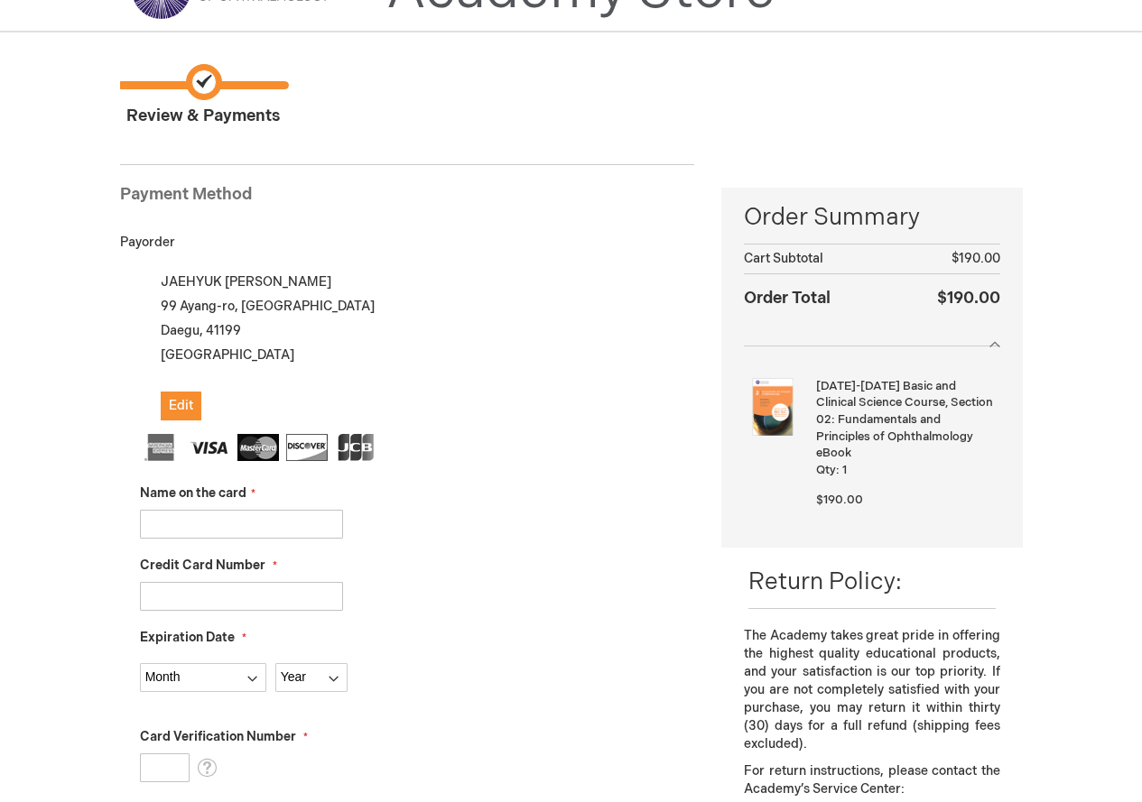
scroll to position [94, 0]
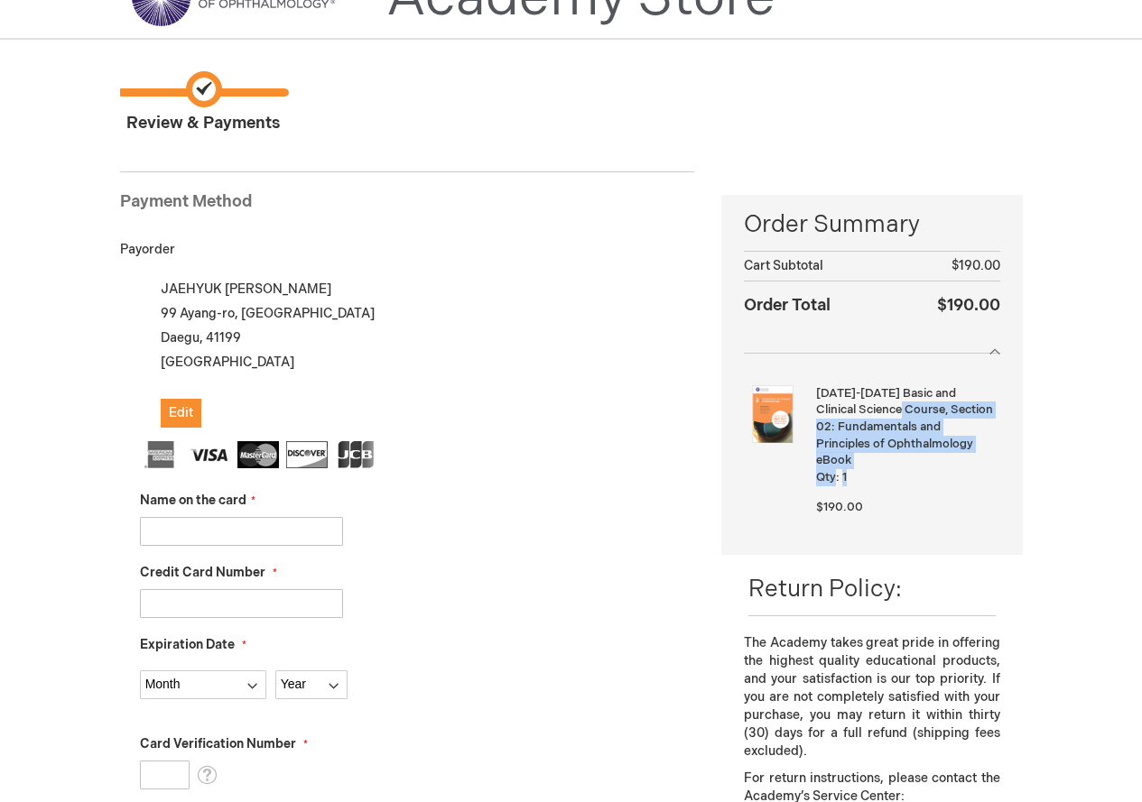
drag, startPoint x: 886, startPoint y: 402, endPoint x: 998, endPoint y: 468, distance: 129.9
click at [998, 468] on div "2025-2026 Basic and Clinical Science Course, Section 02: Fundamentals and Princ…" at bounding box center [907, 439] width 183 height 108
click at [991, 506] on div "2025-2026 Basic and Clinical Science Course, Section 02: Fundamentals and Princ…" at bounding box center [871, 454] width 255 height 138
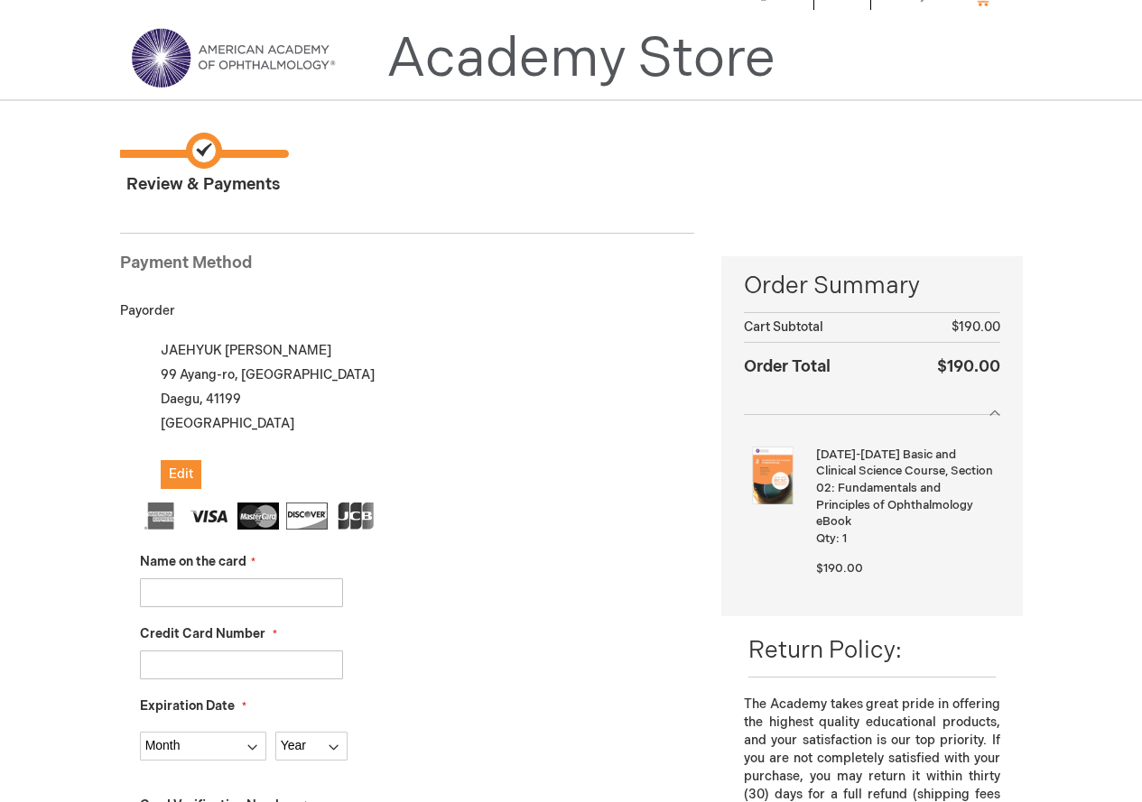
scroll to position [0, 0]
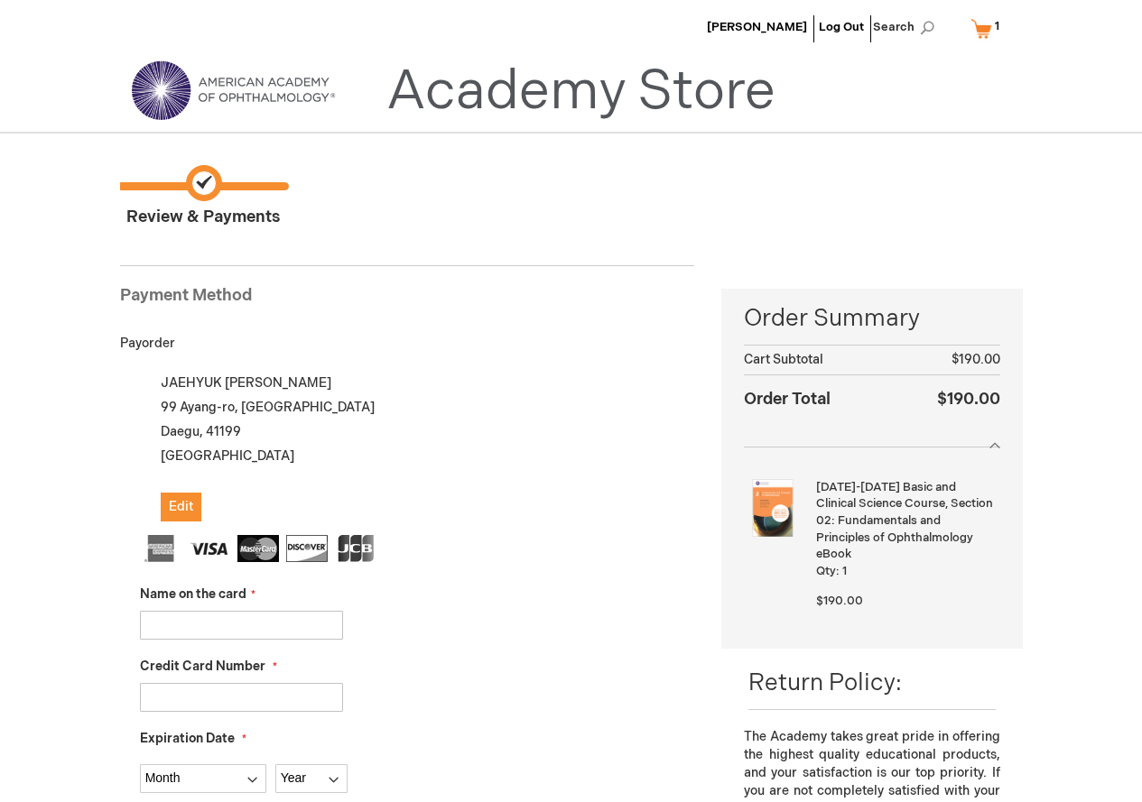
click at [244, 91] on img at bounding box center [233, 90] width 217 height 65
click at [248, 102] on img at bounding box center [233, 90] width 217 height 65
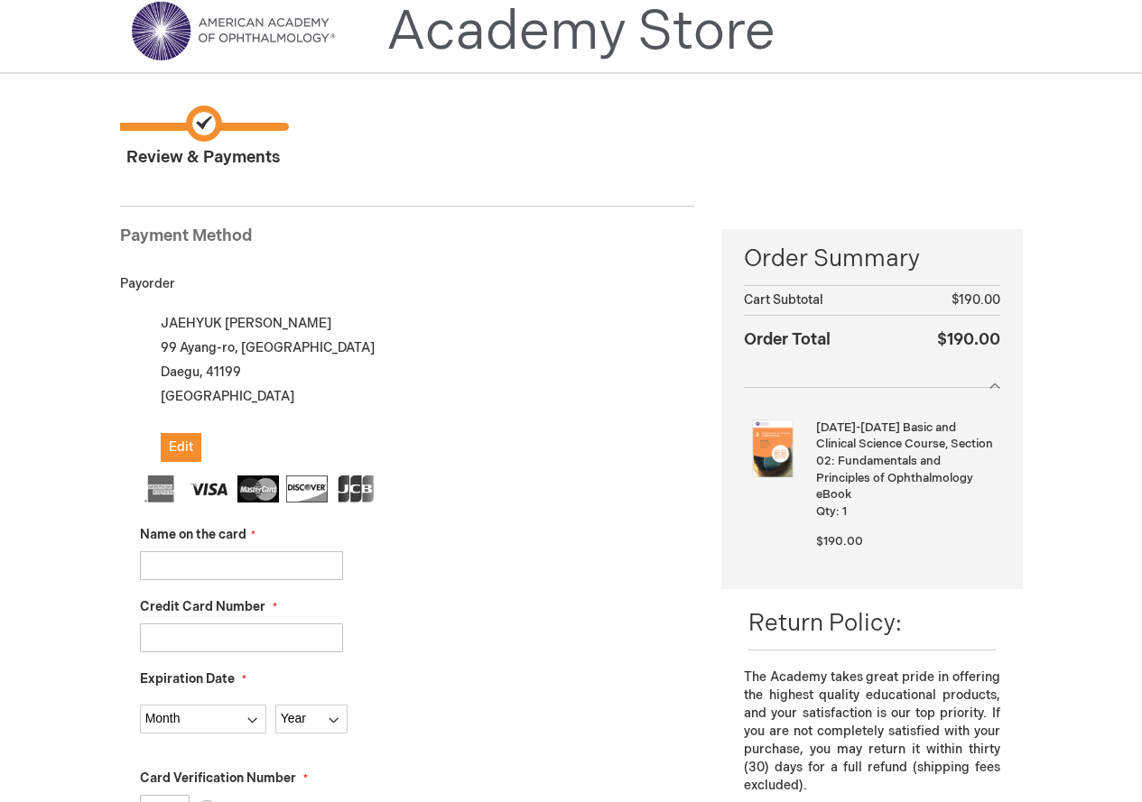
scroll to position [90, 0]
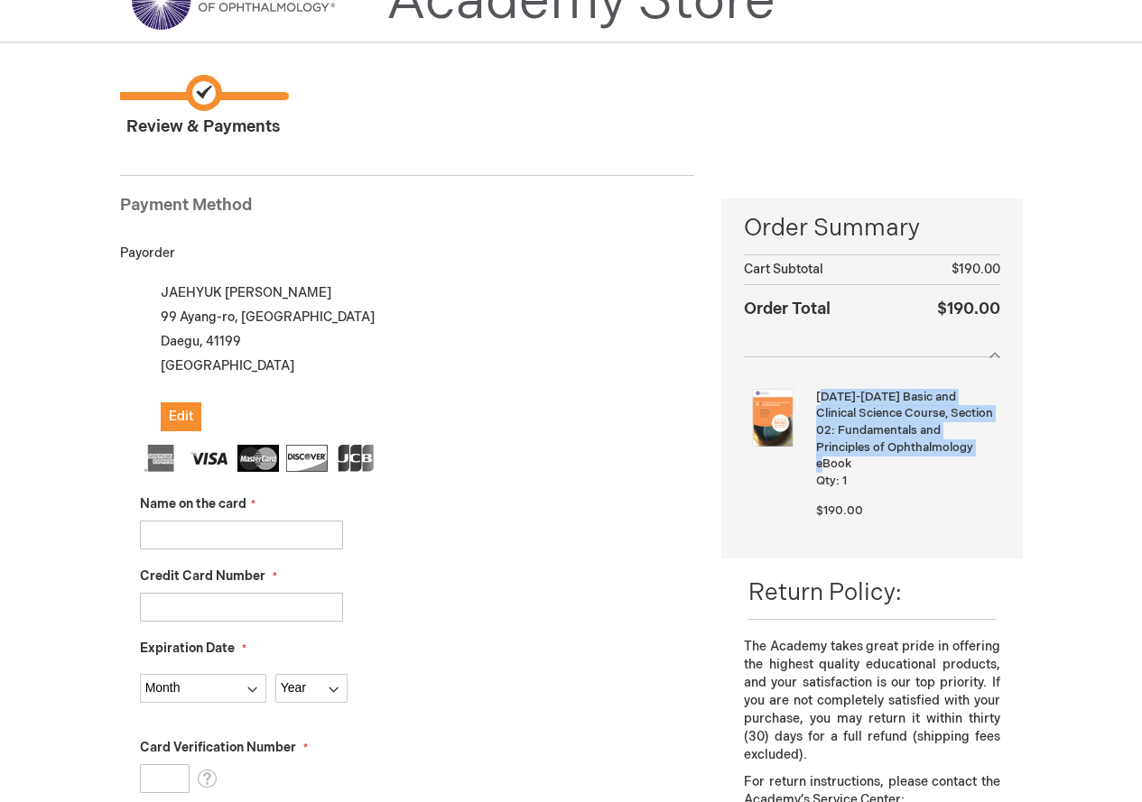
drag, startPoint x: 819, startPoint y: 394, endPoint x: 949, endPoint y: 449, distance: 141.1
click at [949, 449] on strong "[DATE]-[DATE] Basic and Clinical Science Course, Section 02: Fundamentals and P…" at bounding box center [905, 431] width 179 height 84
drag, startPoint x: 947, startPoint y: 452, endPoint x: 812, endPoint y: 400, distance: 144.3
click at [812, 400] on div "2025-2026 Basic and Clinical Science Course, Section 02: Fundamentals and Princ…" at bounding box center [871, 458] width 255 height 138
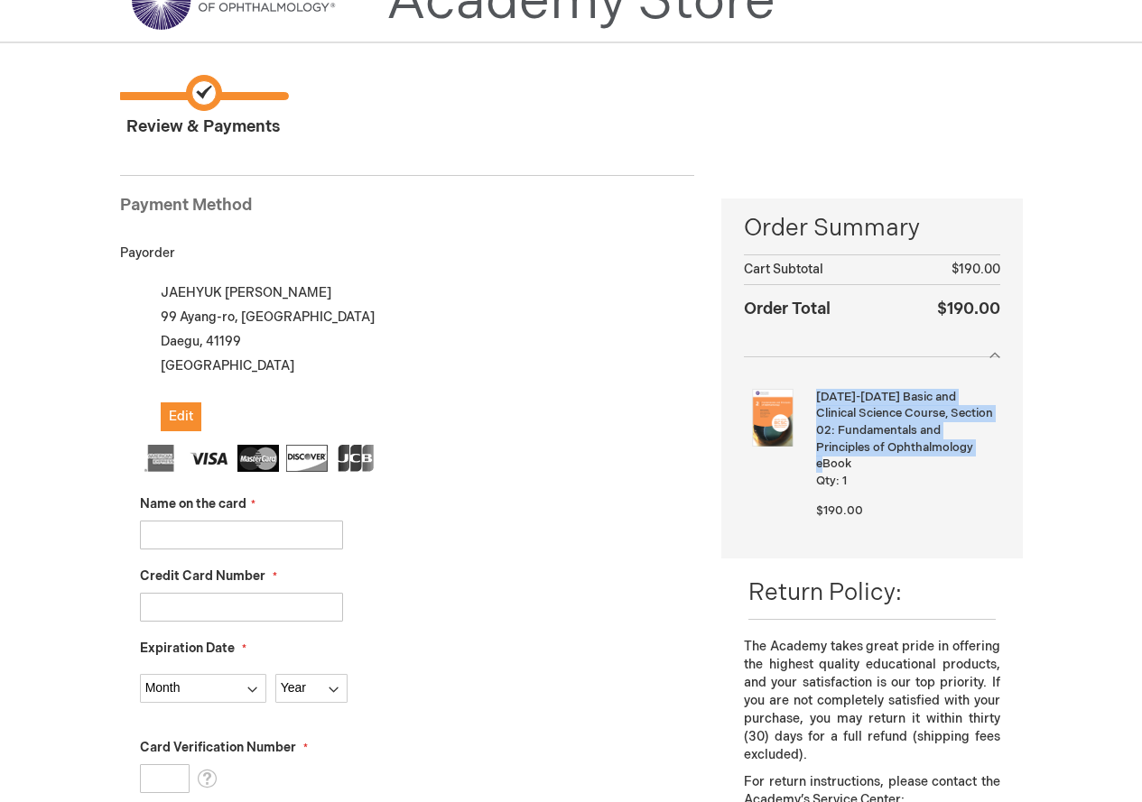
copy strong "[DATE]-[DATE] Basic and Clinical Science Course, Section 02: Fundamentals and P…"
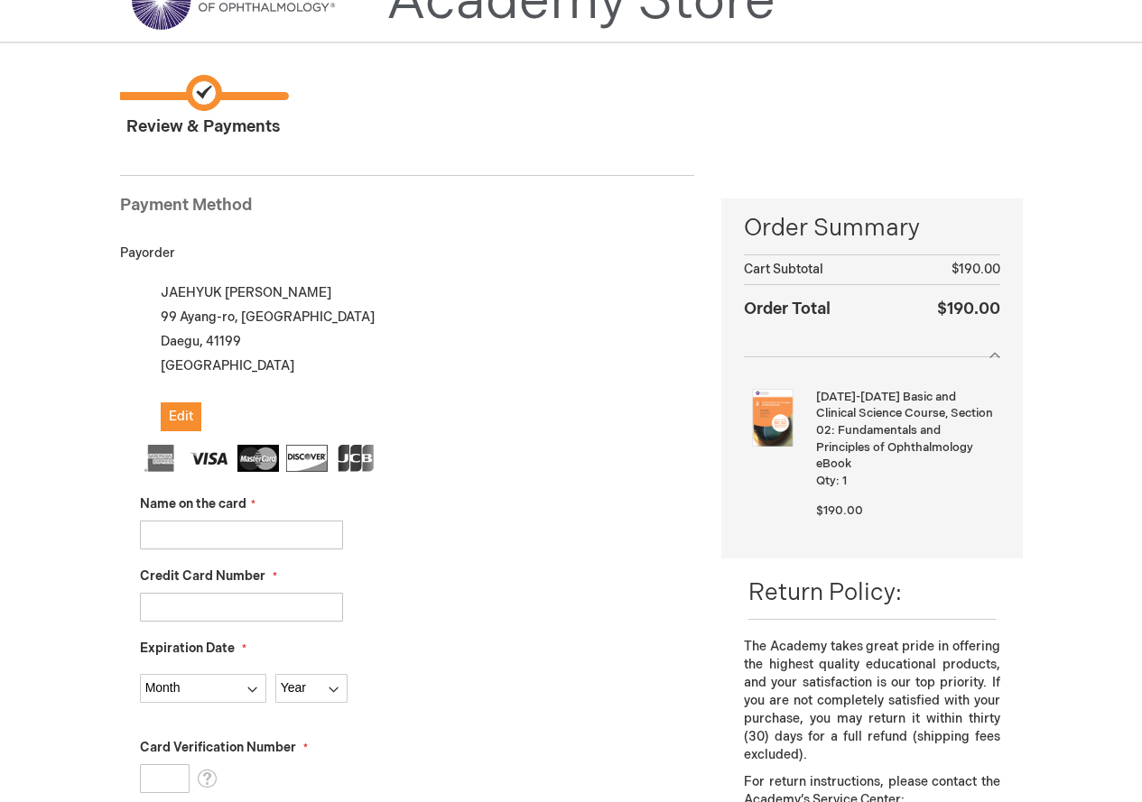
click at [417, 174] on fieldset "Payment Information Payment Method Payorder My billing and shipping address are…" at bounding box center [407, 647] width 575 height 981
click at [1058, 526] on div "JAEHYUK LEE Log Out Search My Cart 1 1 items CLOSE RECENTLY ADDED ITEM(S) Close…" at bounding box center [571, 809] width 1142 height 1799
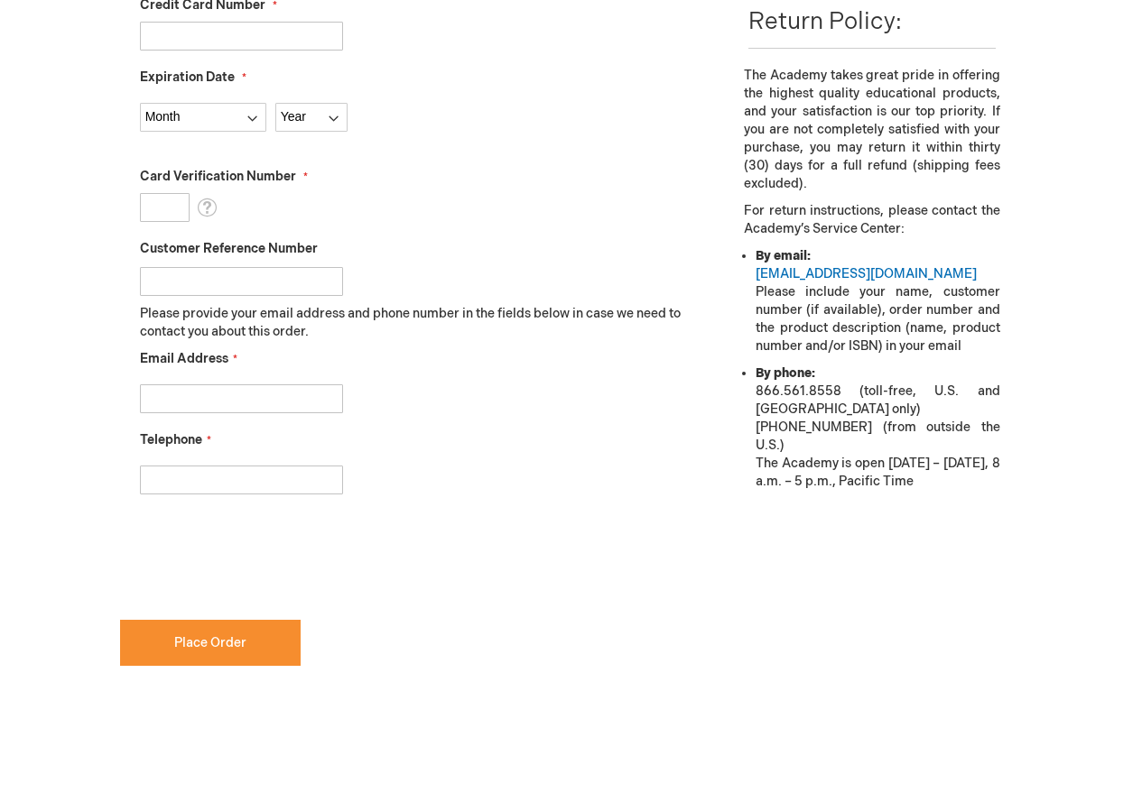
scroll to position [541, 0]
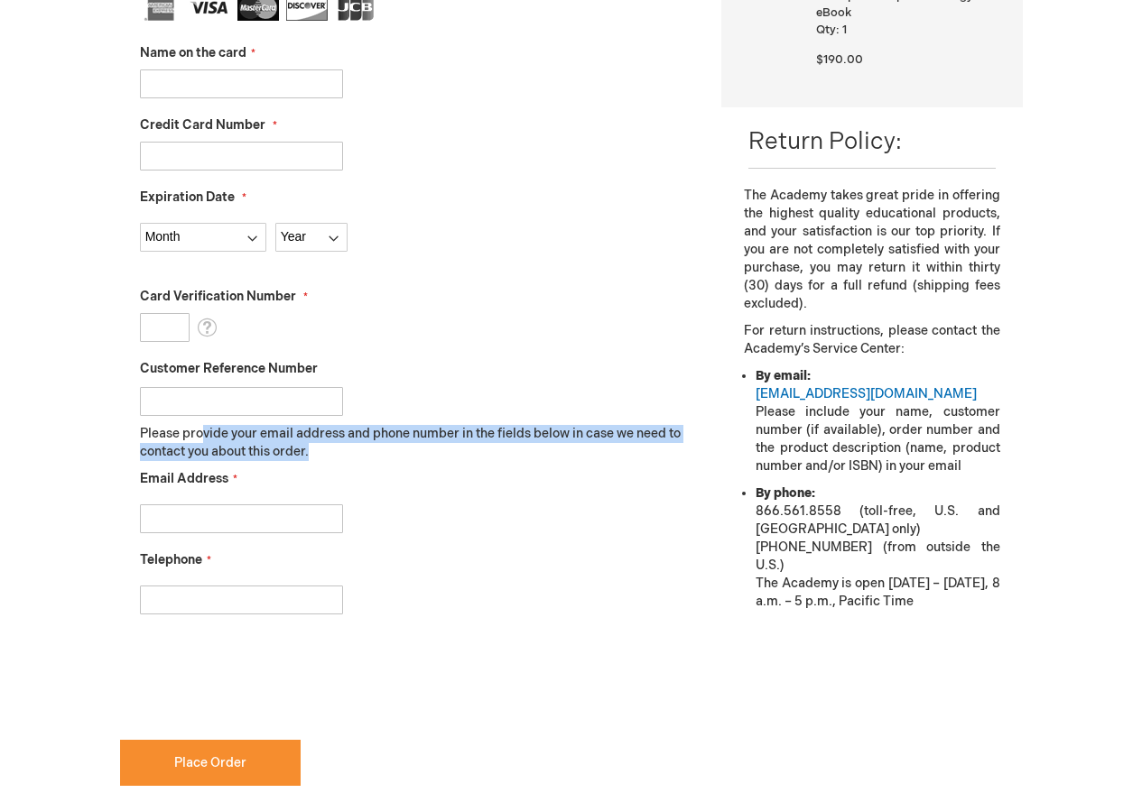
drag, startPoint x: 236, startPoint y: 439, endPoint x: 504, endPoint y: 460, distance: 269.8
click at [504, 460] on p "Please provide your email address and phone number in the fields below in case …" at bounding box center [417, 443] width 555 height 36
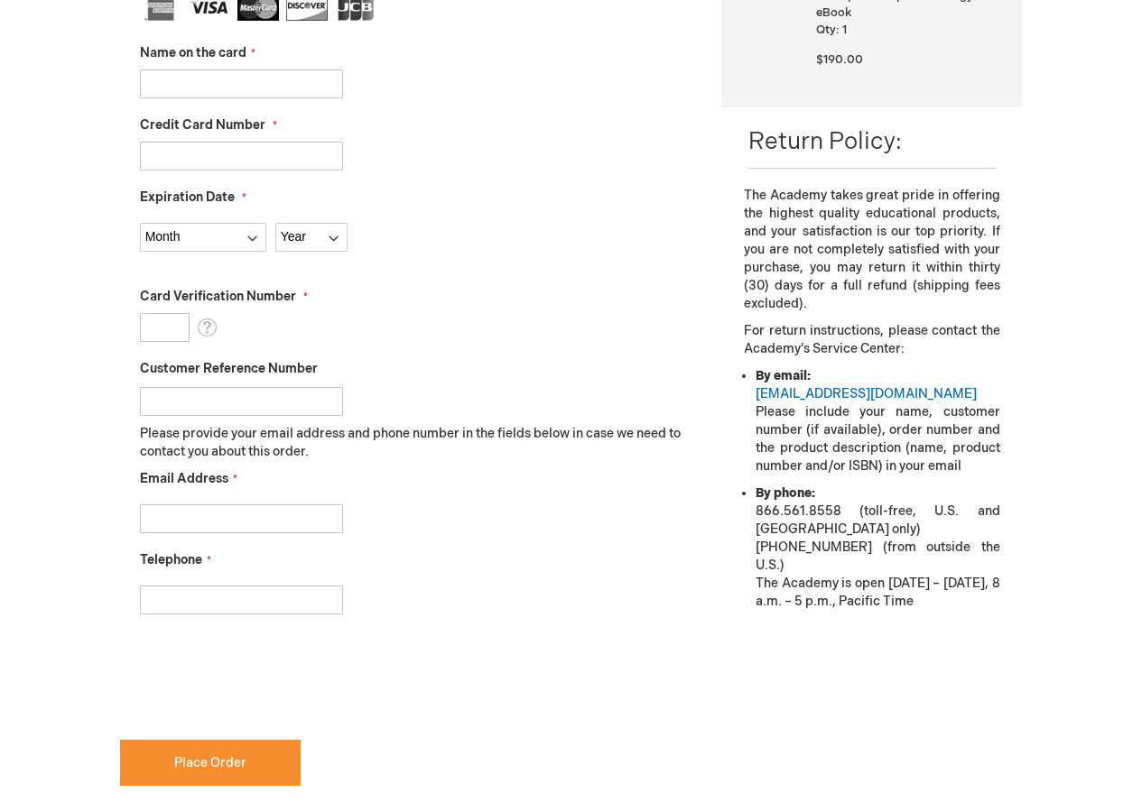
click at [562, 489] on div "Email Address" at bounding box center [417, 501] width 555 height 63
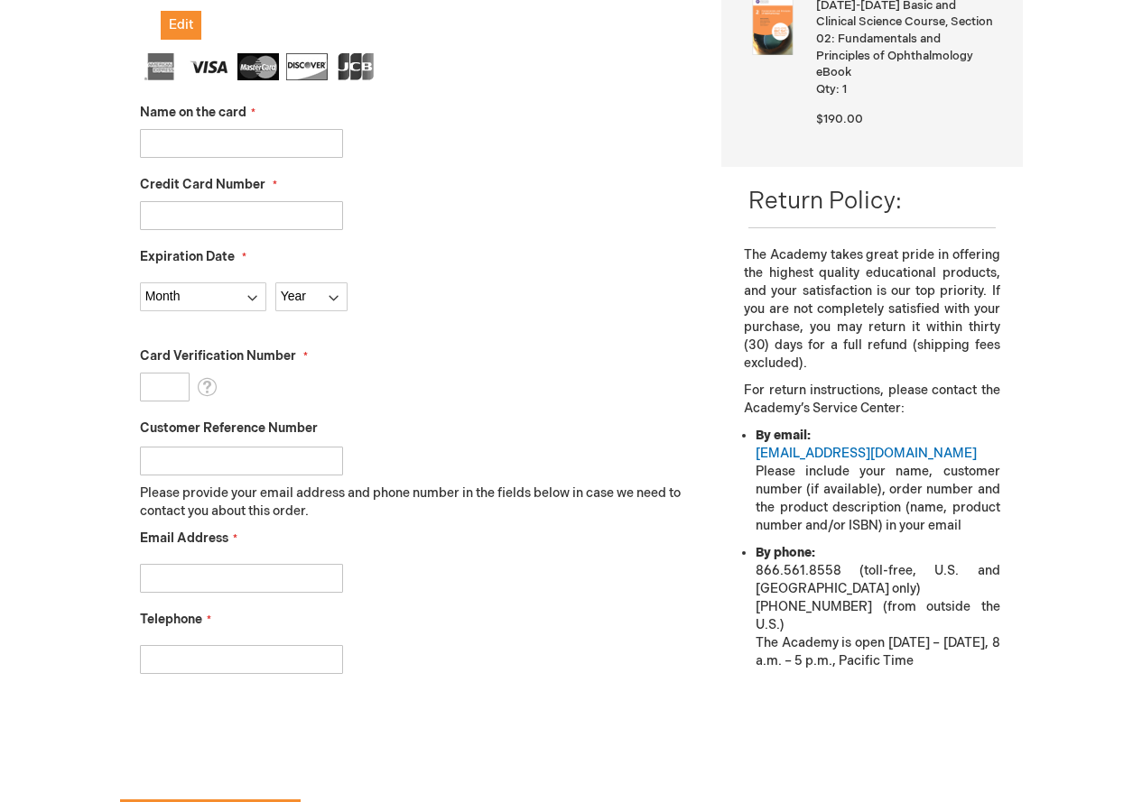
scroll to position [451, 0]
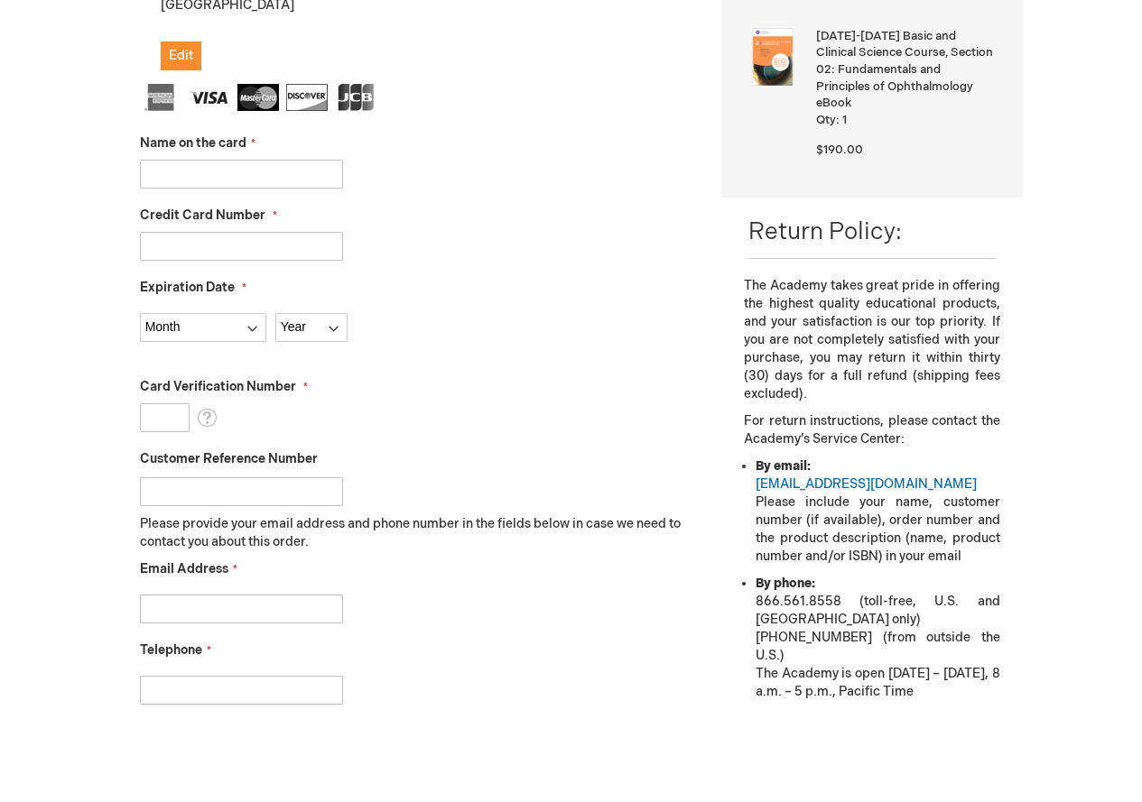
click at [283, 490] on input "Customer Reference Number" at bounding box center [241, 491] width 203 height 29
click at [292, 451] on span "Customer Reference Number" at bounding box center [229, 458] width 178 height 15
click at [292, 477] on input "Customer Reference Number" at bounding box center [241, 491] width 203 height 29
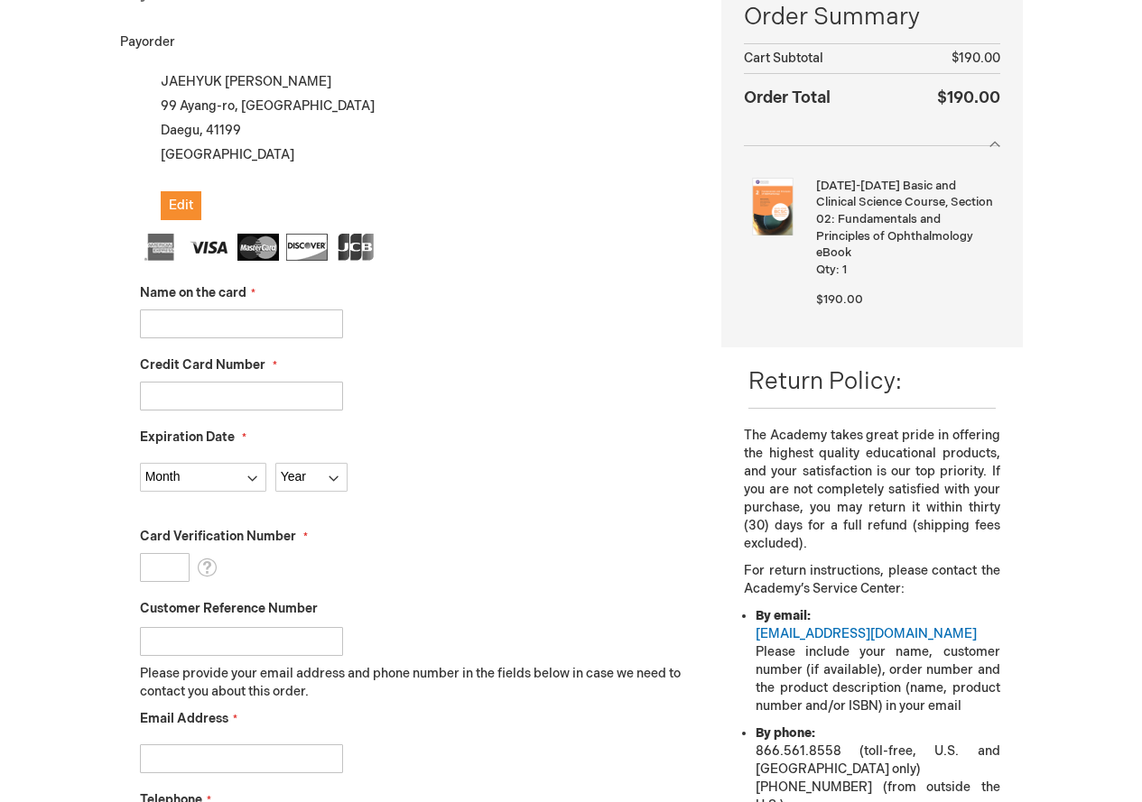
scroll to position [271, 0]
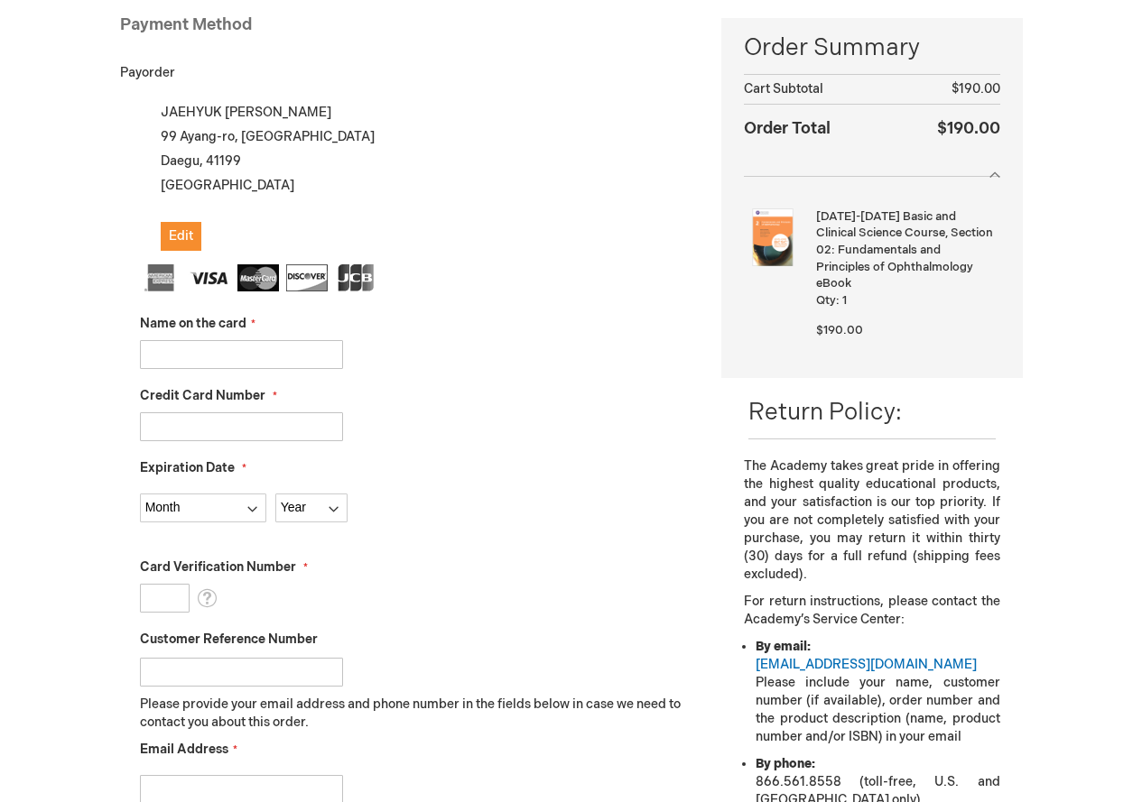
click at [218, 350] on input "Name on the card" at bounding box center [241, 354] width 203 height 29
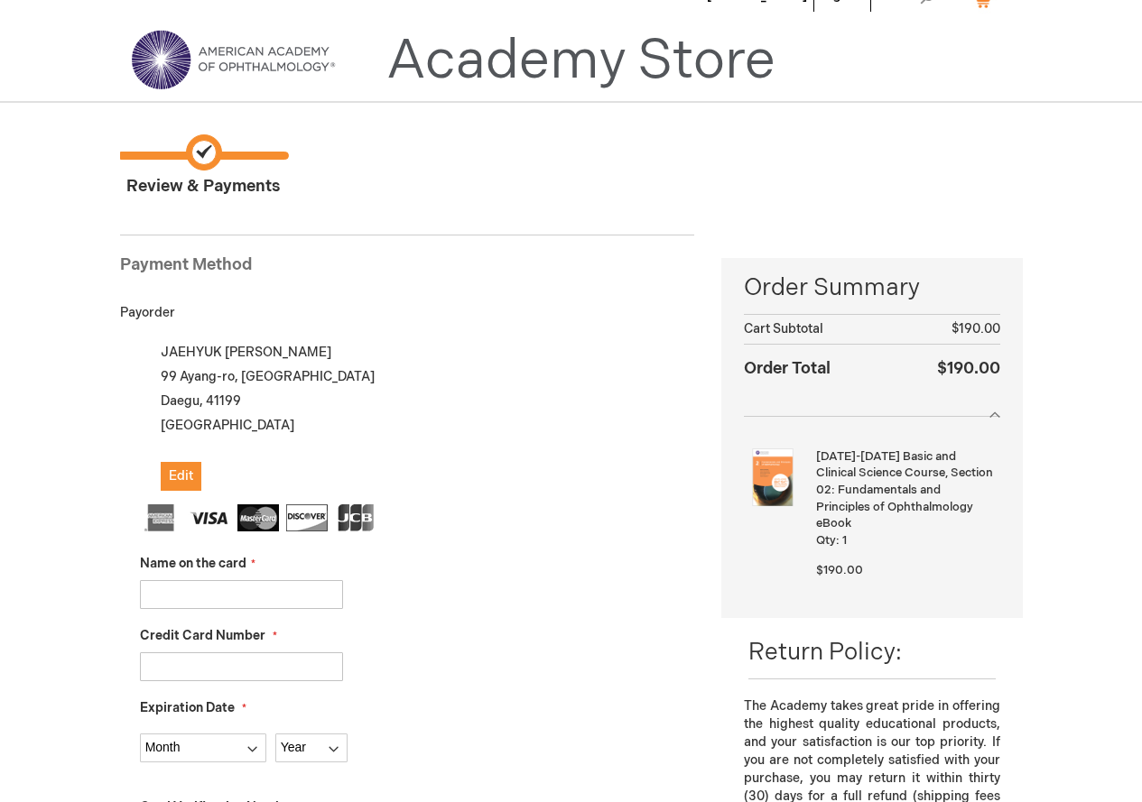
scroll to position [0, 0]
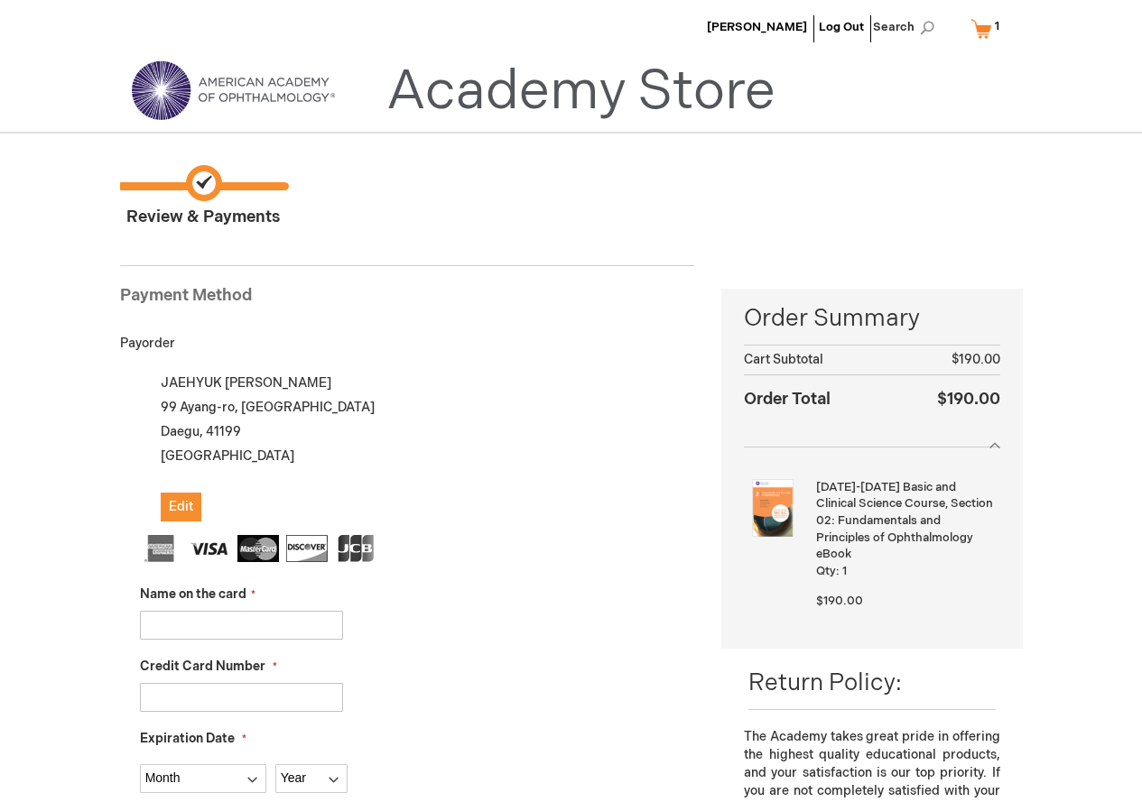
click at [502, 421] on div "JAEHYUK LEE 99 Ayang-ro, Daegu Fatima Hospital Daegu , 41199 South Korea Edit" at bounding box center [417, 446] width 555 height 151
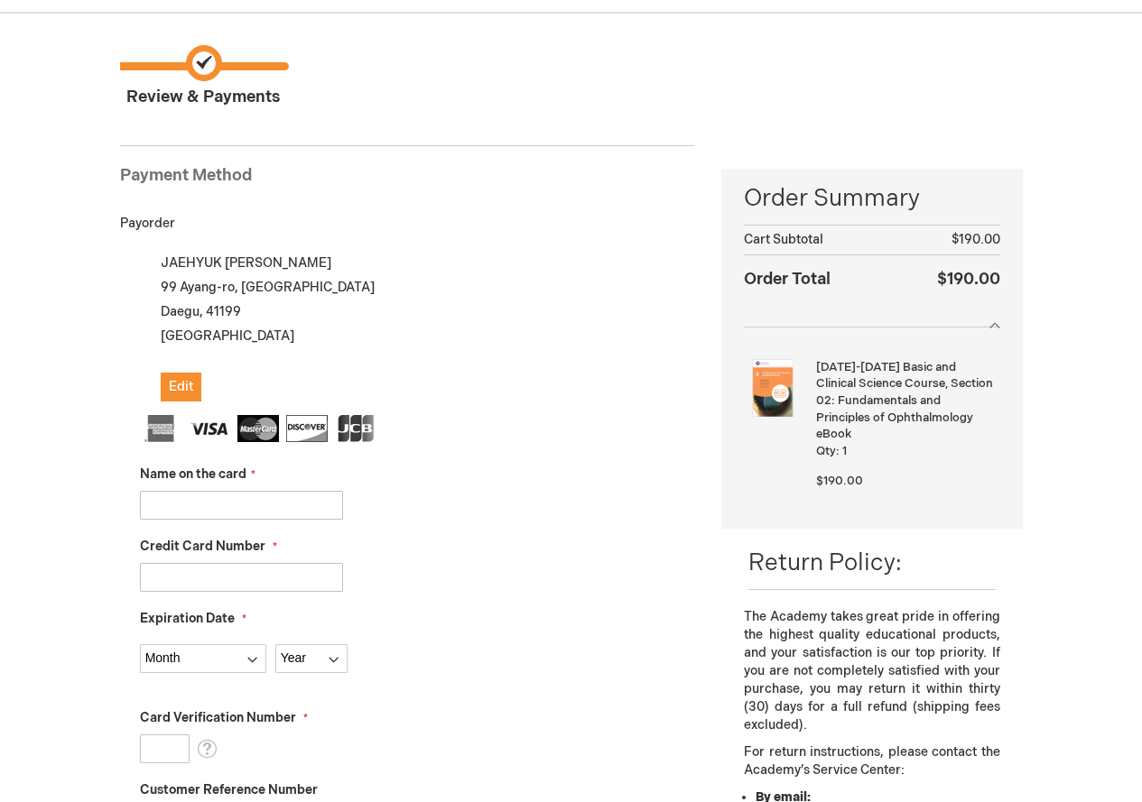
scroll to position [90, 0]
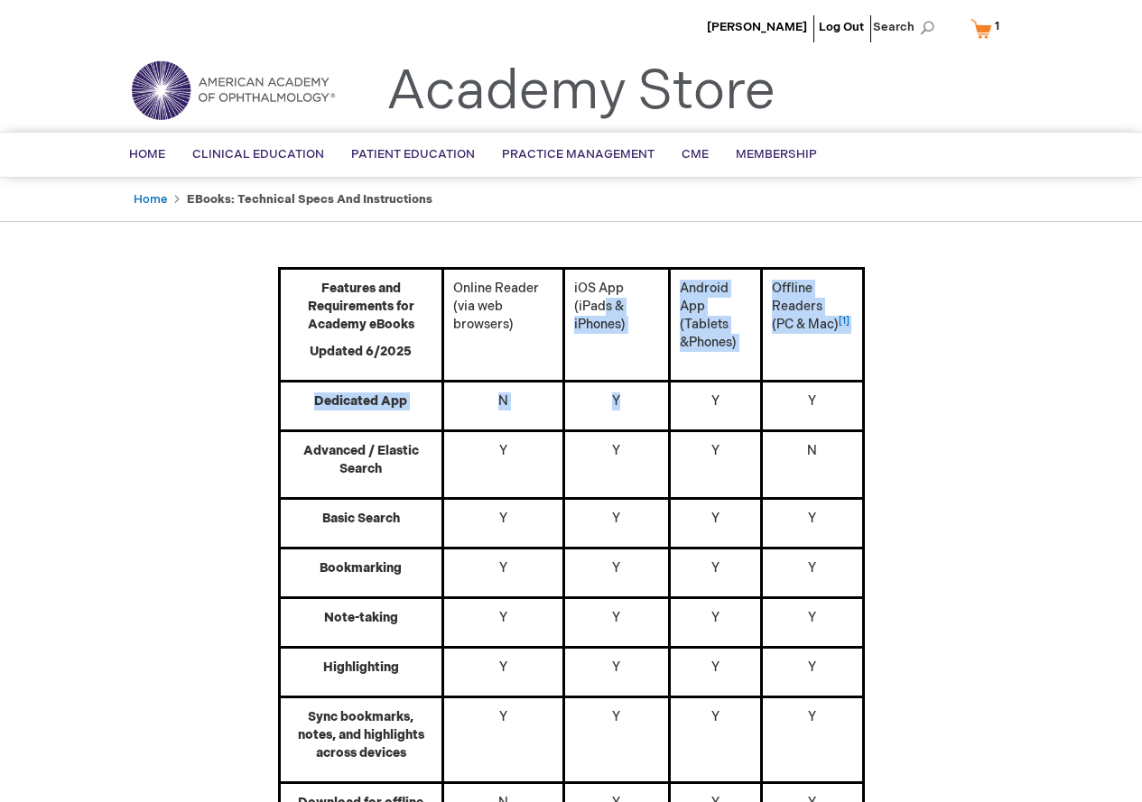
drag, startPoint x: 606, startPoint y: 300, endPoint x: 648, endPoint y: 408, distance: 116.3
click at [648, 408] on tbody "Features and Requirements for Academy eBooks Updated 6/2025 Online Reader (via …" at bounding box center [571, 711] width 584 height 884
click at [633, 338] on td "iOS App (iPads & iPhones)" at bounding box center [616, 325] width 106 height 113
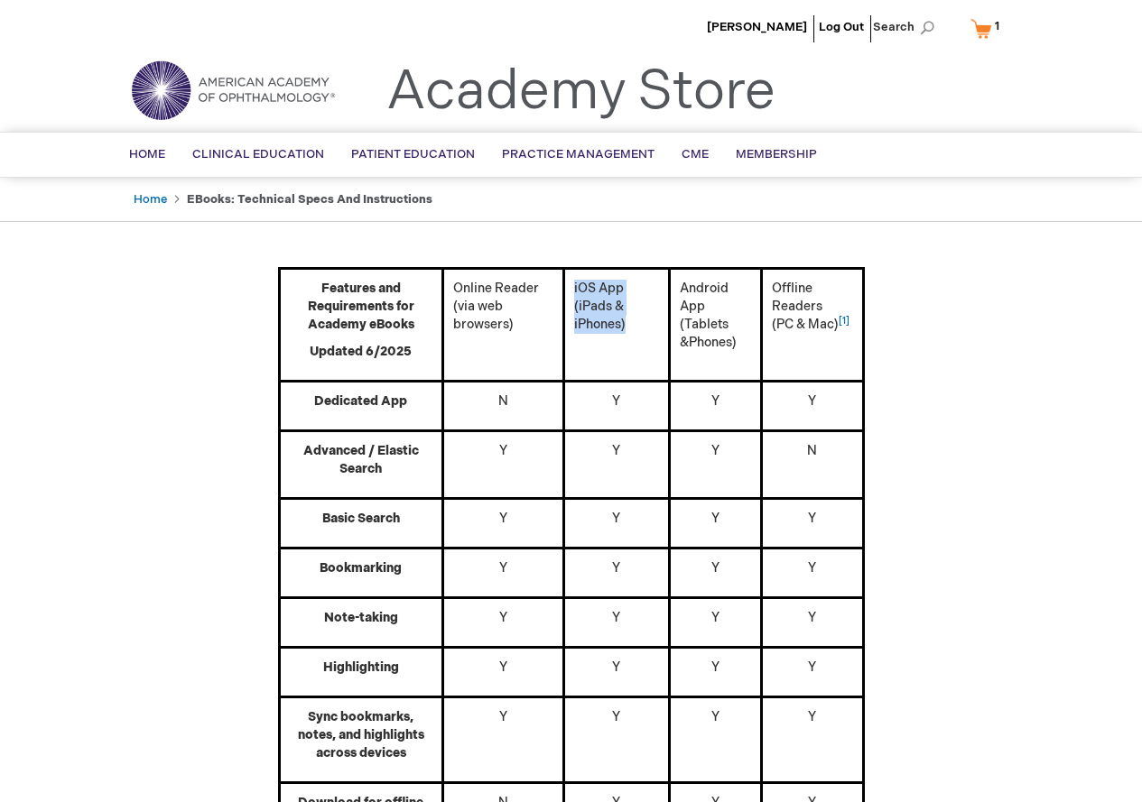
drag, startPoint x: 633, startPoint y: 338, endPoint x: 623, endPoint y: 322, distance: 19.0
click at [573, 278] on td "iOS App (iPads & iPhones)" at bounding box center [616, 325] width 106 height 113
click at [639, 347] on td "iOS App (iPads & iPhones)" at bounding box center [616, 325] width 106 height 113
click at [649, 404] on p "Y" at bounding box center [617, 402] width 86 height 18
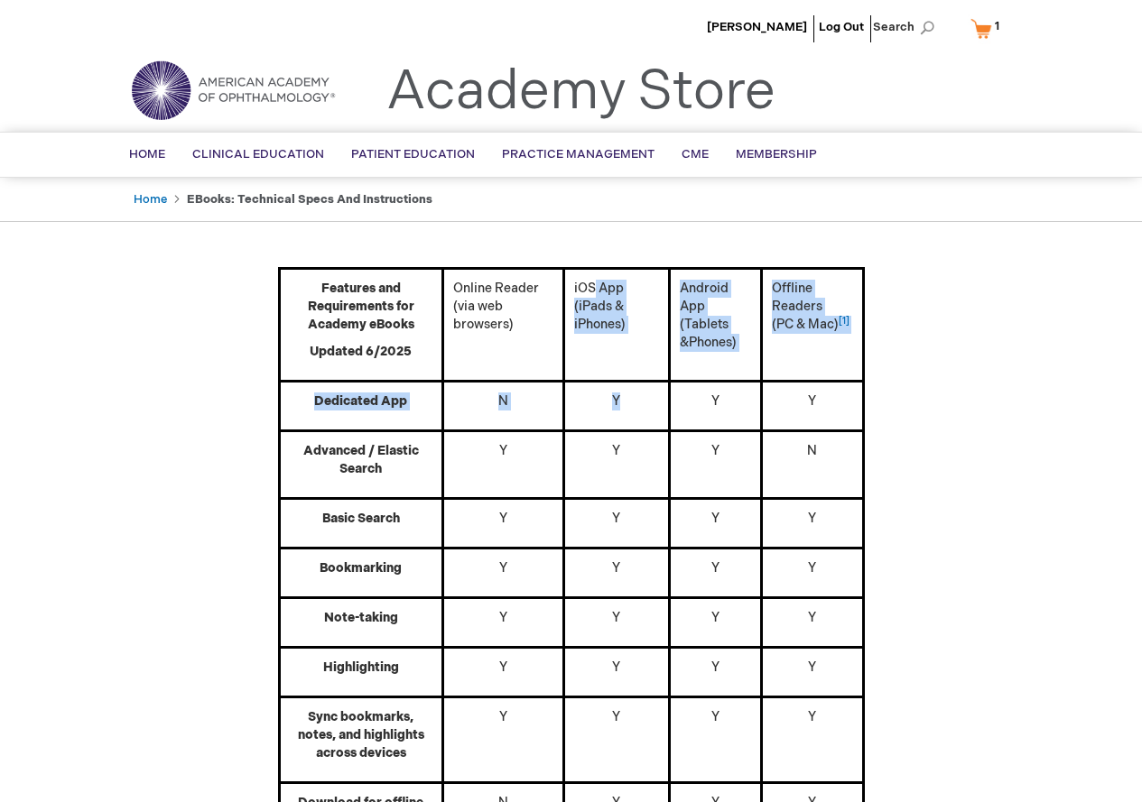
drag, startPoint x: 630, startPoint y: 369, endPoint x: 652, endPoint y: 415, distance: 51.3
click at [652, 415] on tbody "Features and Requirements for Academy eBooks Updated 6/2025 Online Reader (via …" at bounding box center [571, 711] width 584 height 884
click at [640, 412] on td "Y" at bounding box center [616, 407] width 106 height 50
